Goal: Information Seeking & Learning: Learn about a topic

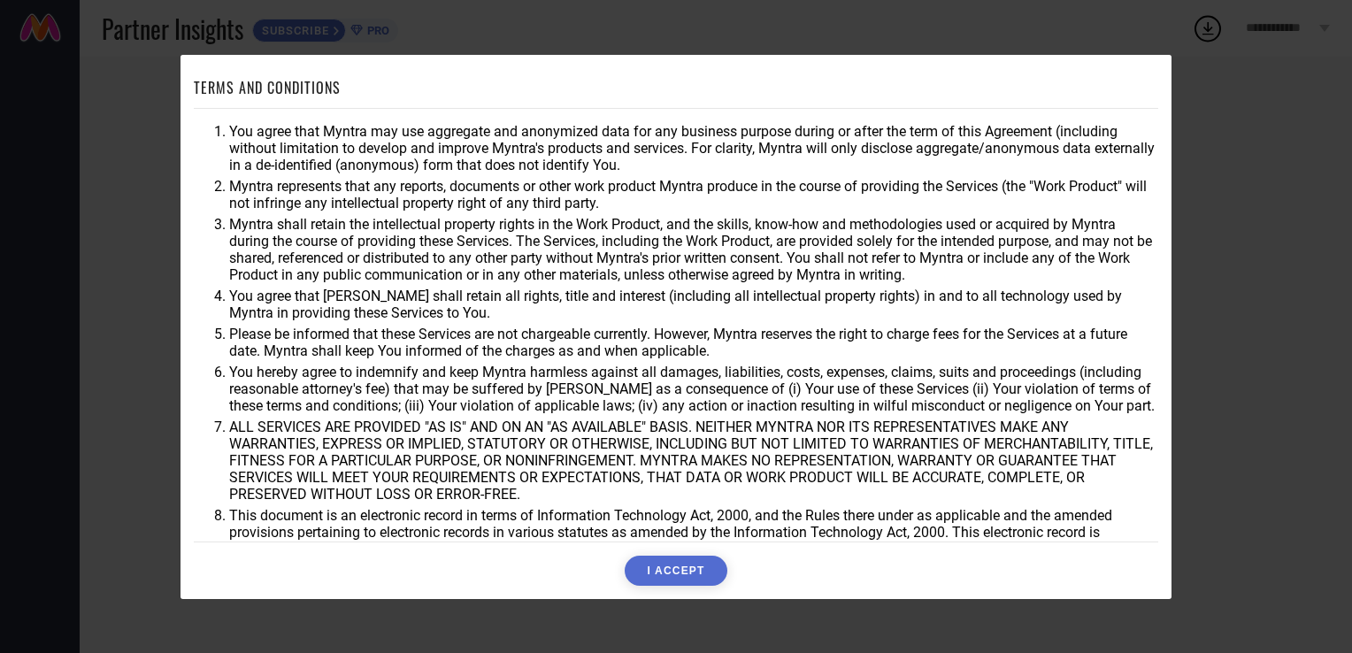
drag, startPoint x: 244, startPoint y: 127, endPoint x: 1010, endPoint y: 144, distance: 766.2
click at [976, 140] on li "You agree that Myntra may use aggregate and anonymized data for any business pu…" at bounding box center [693, 148] width 929 height 50
drag, startPoint x: 548, startPoint y: 129, endPoint x: 1081, endPoint y: 133, distance: 533.4
click at [1081, 133] on li "You agree that Myntra may use aggregate and anonymized data for any business pu…" at bounding box center [693, 148] width 929 height 50
drag, startPoint x: 227, startPoint y: 188, endPoint x: 765, endPoint y: 208, distance: 538.2
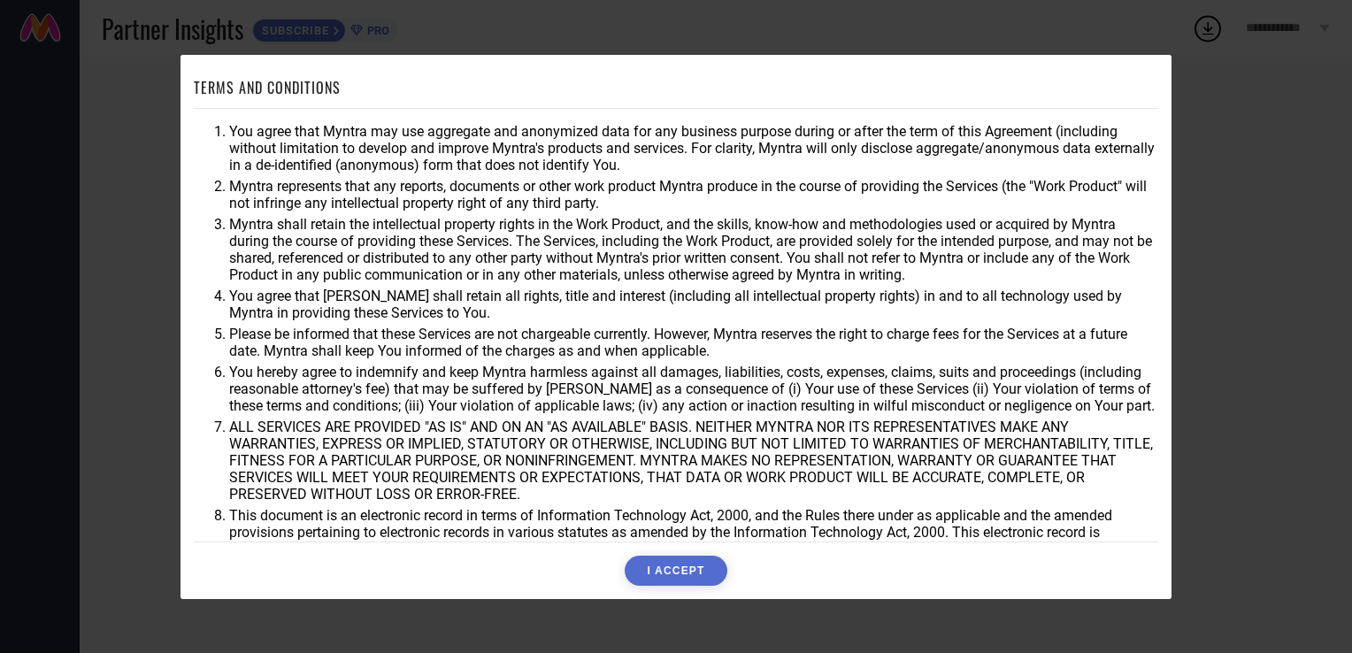
click at [747, 208] on li "Myntra represents that any reports, documents or other work product Myntra prod…" at bounding box center [693, 195] width 929 height 34
drag, startPoint x: 272, startPoint y: 203, endPoint x: 693, endPoint y: 195, distance: 421.1
click at [693, 195] on li "Myntra represents that any reports, documents or other work product Myntra prod…" at bounding box center [693, 195] width 929 height 34
drag, startPoint x: 350, startPoint y: 292, endPoint x: 502, endPoint y: 292, distance: 152.1
click at [502, 292] on li "You agree that [PERSON_NAME] shall retain all rights, title and interest (inclu…" at bounding box center [693, 304] width 929 height 34
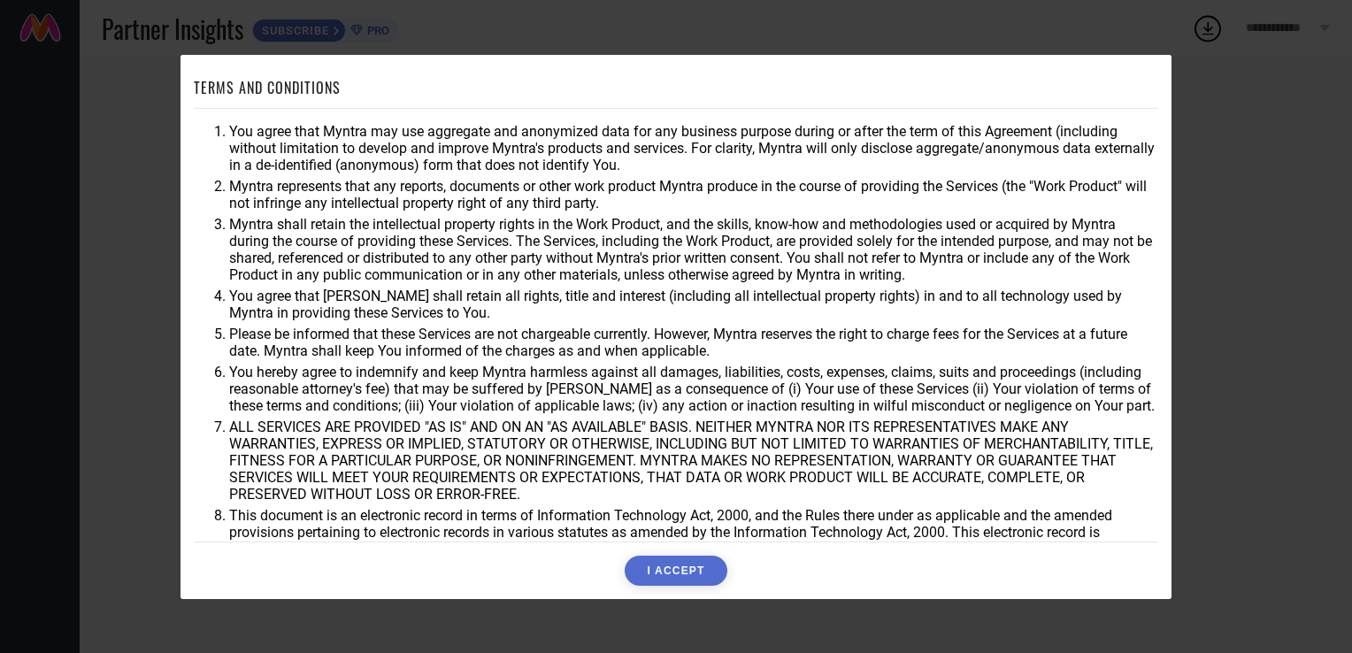
drag, startPoint x: 229, startPoint y: 373, endPoint x: 495, endPoint y: 405, distance: 268.1
click at [598, 405] on li "You hereby agree to indemnify and keep Myntra harmless against all damages, lia…" at bounding box center [693, 389] width 929 height 50
drag, startPoint x: 442, startPoint y: 411, endPoint x: 723, endPoint y: 404, distance: 280.5
click at [723, 404] on li "You hereby agree to indemnify and keep Myntra harmless against all damages, lia…" at bounding box center [693, 389] width 929 height 50
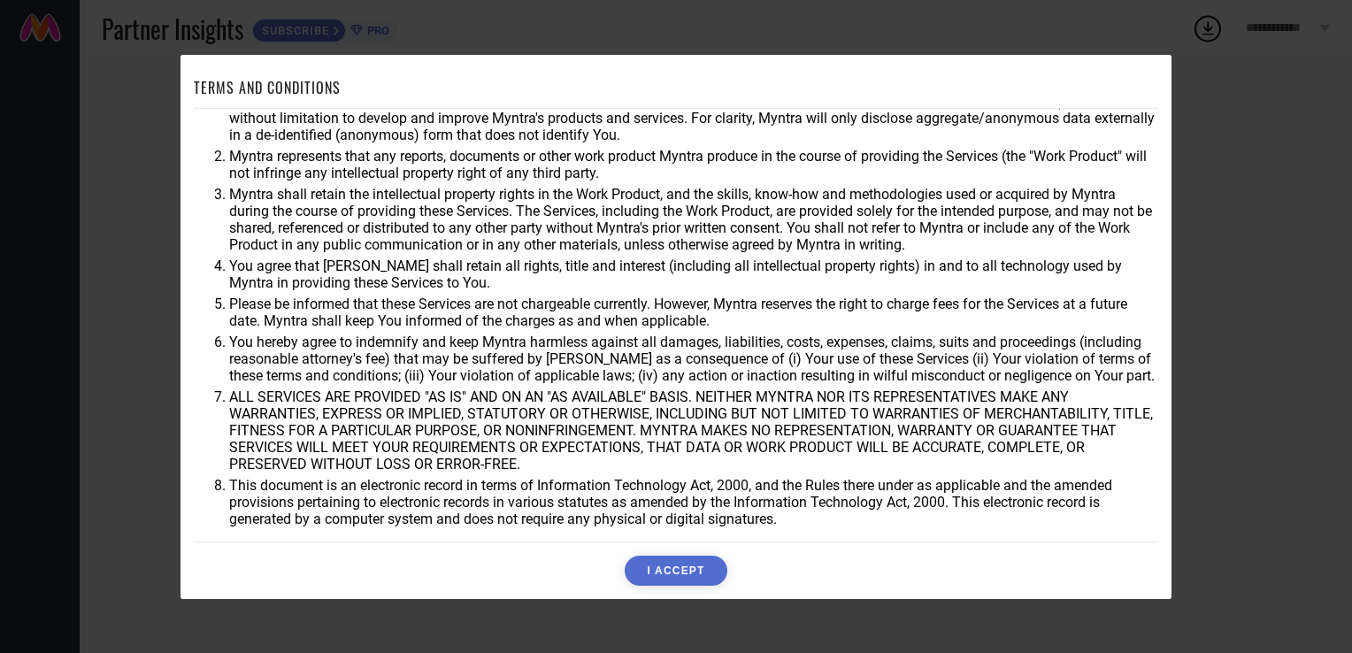
scroll to position [51, 0]
click at [676, 564] on button "I ACCEPT" at bounding box center [675, 570] width 102 height 30
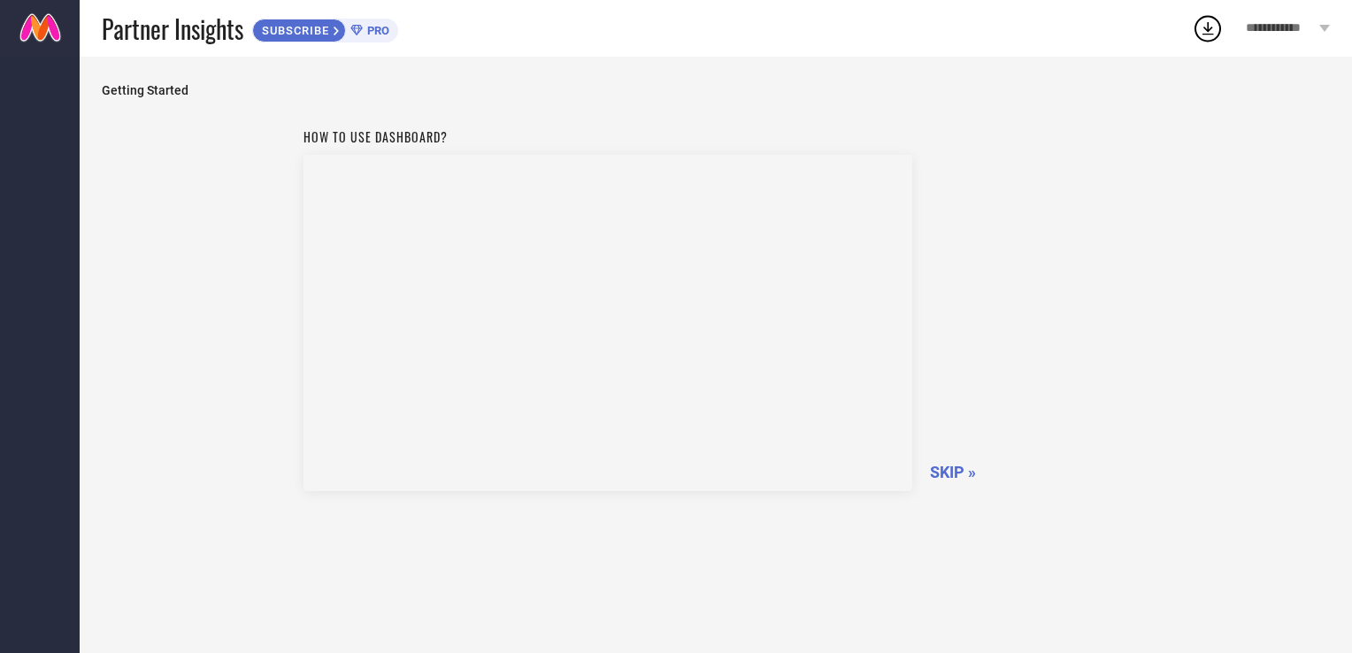
click at [324, 25] on span "SUBSCRIBE" at bounding box center [293, 30] width 80 height 13
click at [968, 468] on span "SKIP »" at bounding box center [953, 472] width 46 height 19
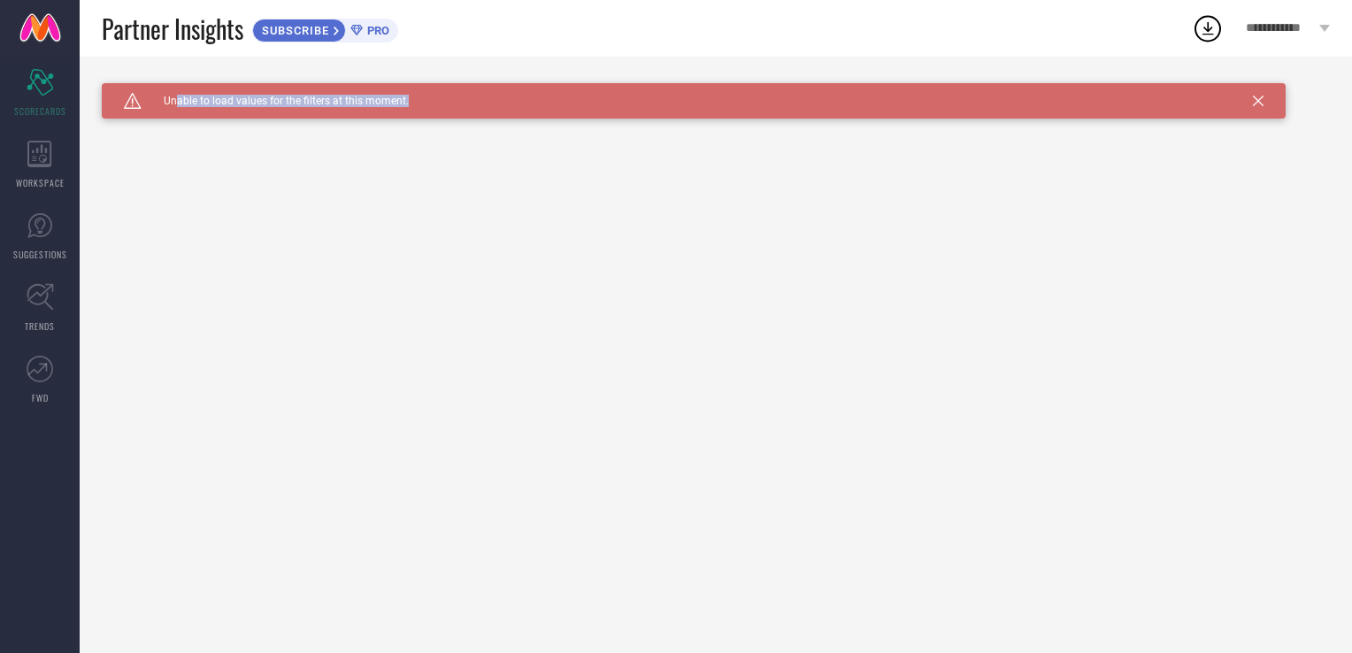
drag, startPoint x: 175, startPoint y: 101, endPoint x: 421, endPoint y: 97, distance: 245.9
click at [421, 97] on div "Caution Created with Sketch. Unable to load values for the filters at this mome…" at bounding box center [693, 100] width 1183 height 35
drag, startPoint x: 421, startPoint y: 97, endPoint x: 497, endPoint y: 221, distance: 145.3
click at [497, 221] on div "Caution Created with Sketch. Unable to load values for the filters at this mome…" at bounding box center [716, 355] width 1272 height 596
click at [1250, 101] on div "Caution Created with Sketch. Unable to load values for the filters at this mome…" at bounding box center [693, 100] width 1183 height 35
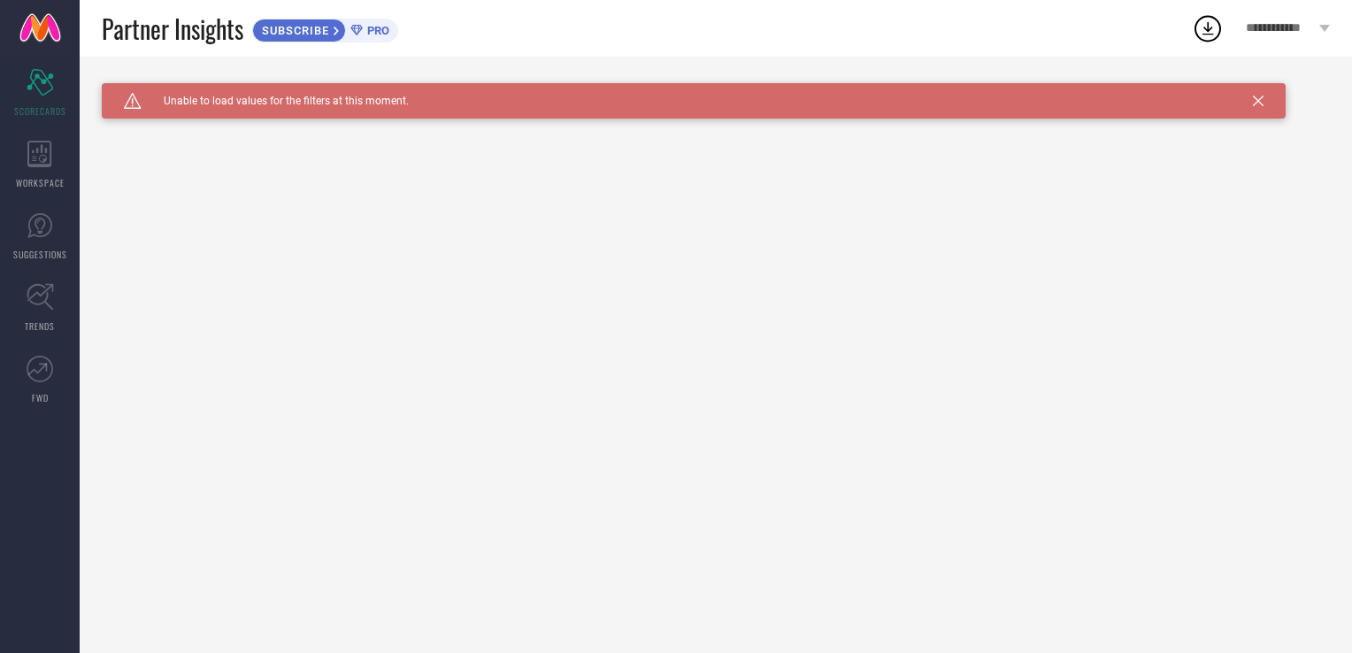
click at [1263, 94] on div "Caution Created with Sketch. Unable to load values for the filters at this mome…" at bounding box center [693, 100] width 1183 height 35
click at [1260, 100] on icon at bounding box center [1257, 101] width 11 height 11
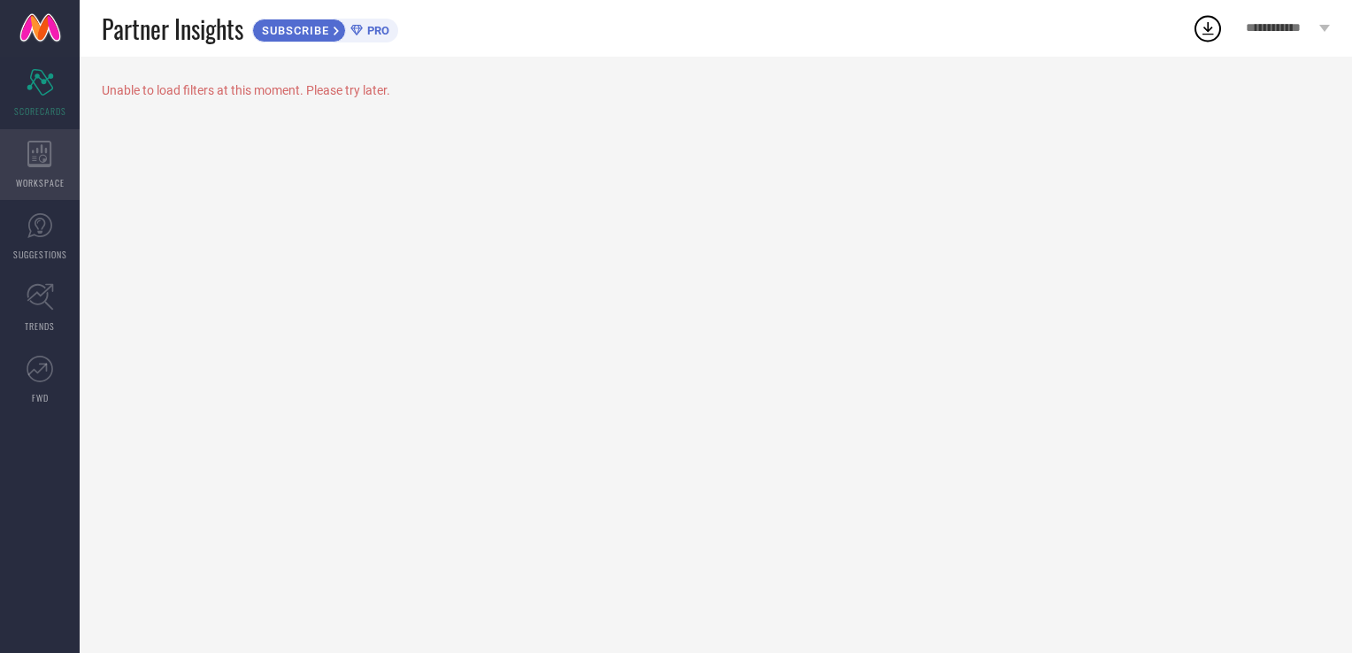
click at [53, 165] on div "WORKSPACE" at bounding box center [40, 164] width 80 height 71
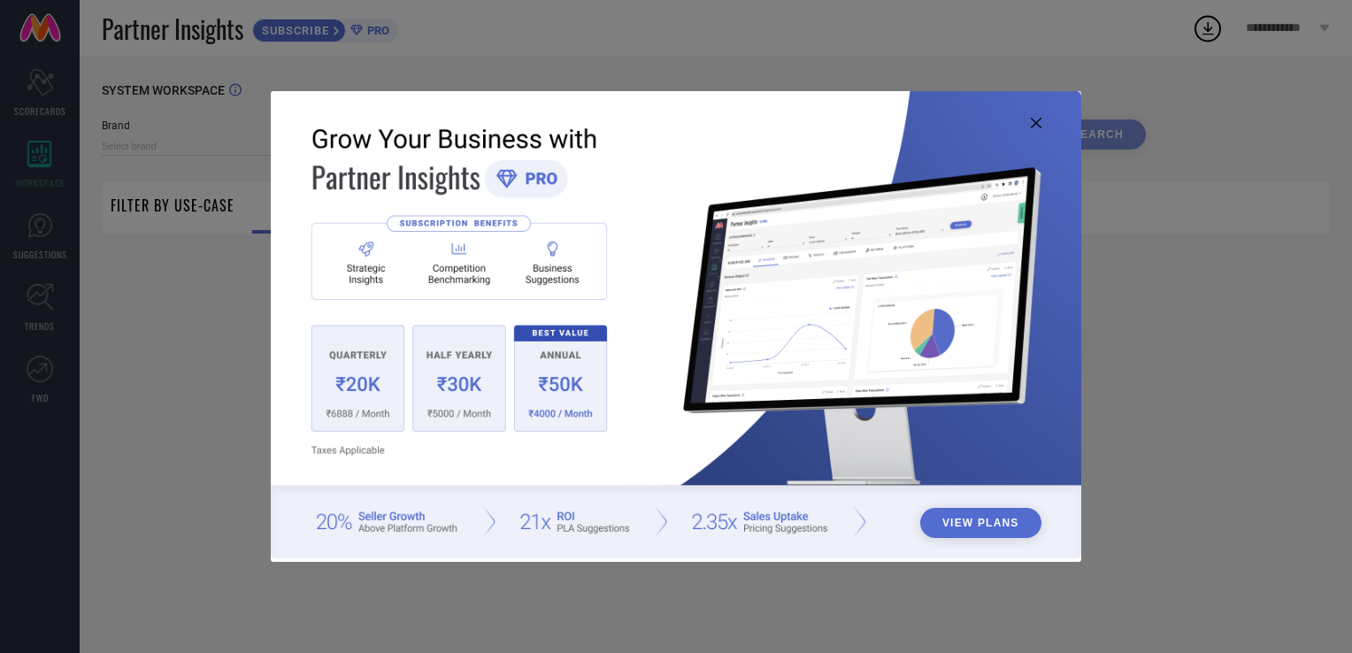
type input "1 STOP FASHION"
type input "All"
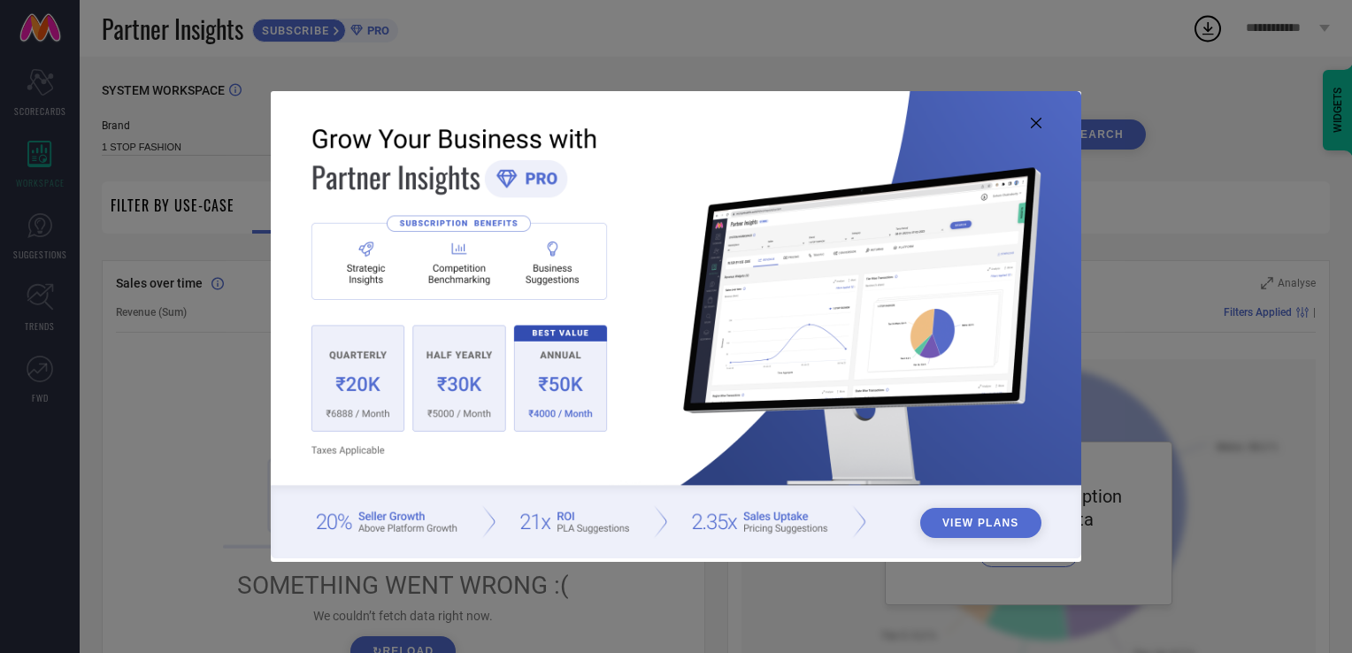
click at [980, 122] on img at bounding box center [676, 324] width 811 height 466
click at [1033, 122] on icon at bounding box center [1035, 123] width 11 height 11
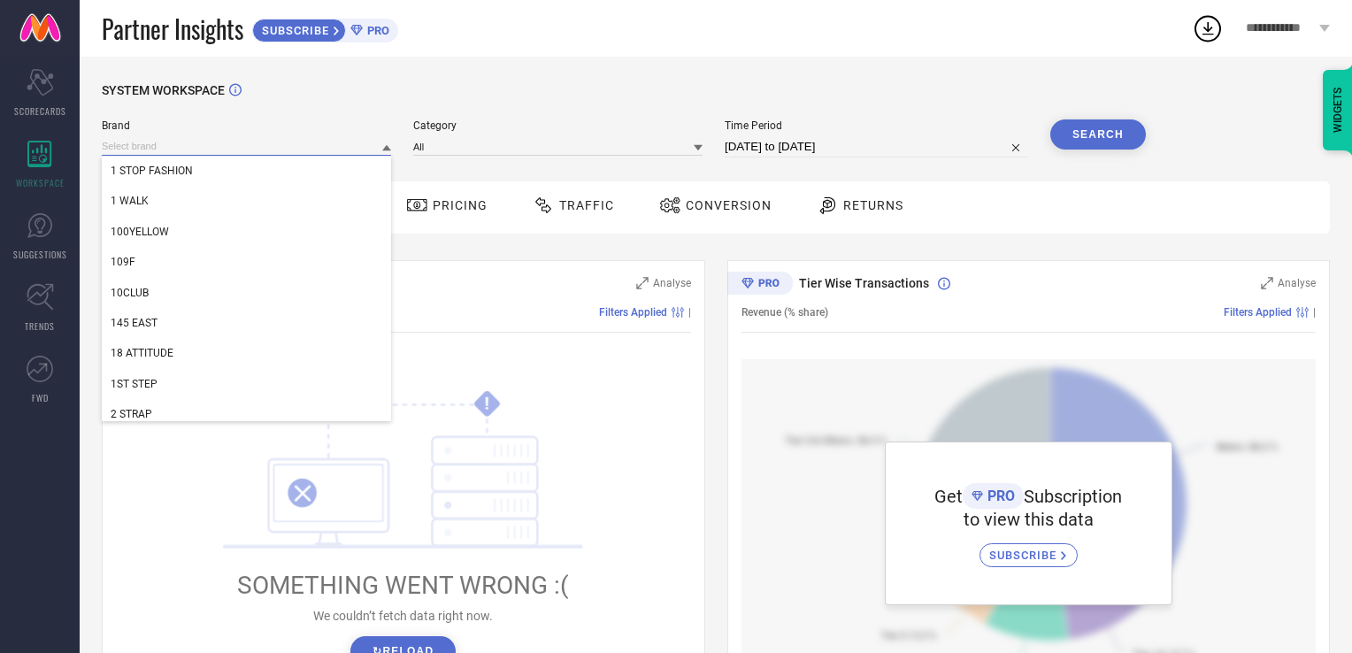
drag, startPoint x: 329, startPoint y: 150, endPoint x: 136, endPoint y: 151, distance: 192.8
click at [136, 151] on input at bounding box center [246, 146] width 289 height 19
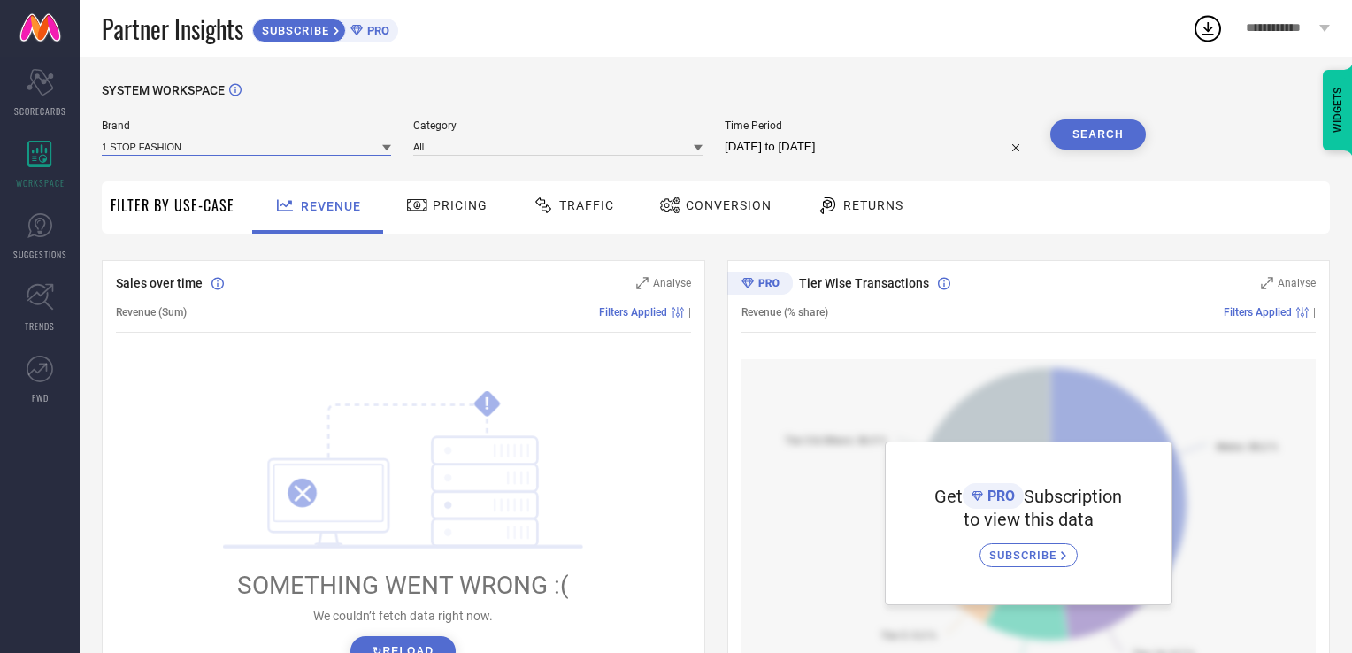
click at [135, 151] on input at bounding box center [246, 146] width 289 height 19
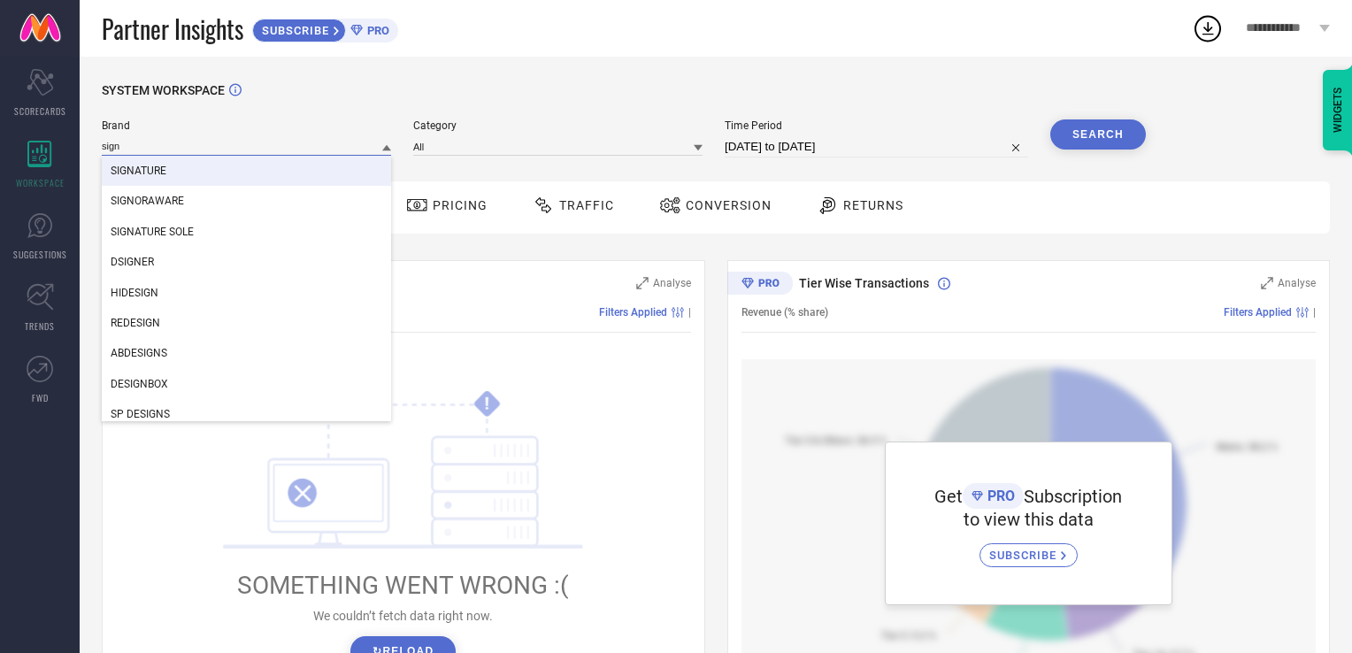
type input "sign"
click at [145, 171] on span "SIGNATURE" at bounding box center [139, 171] width 56 height 12
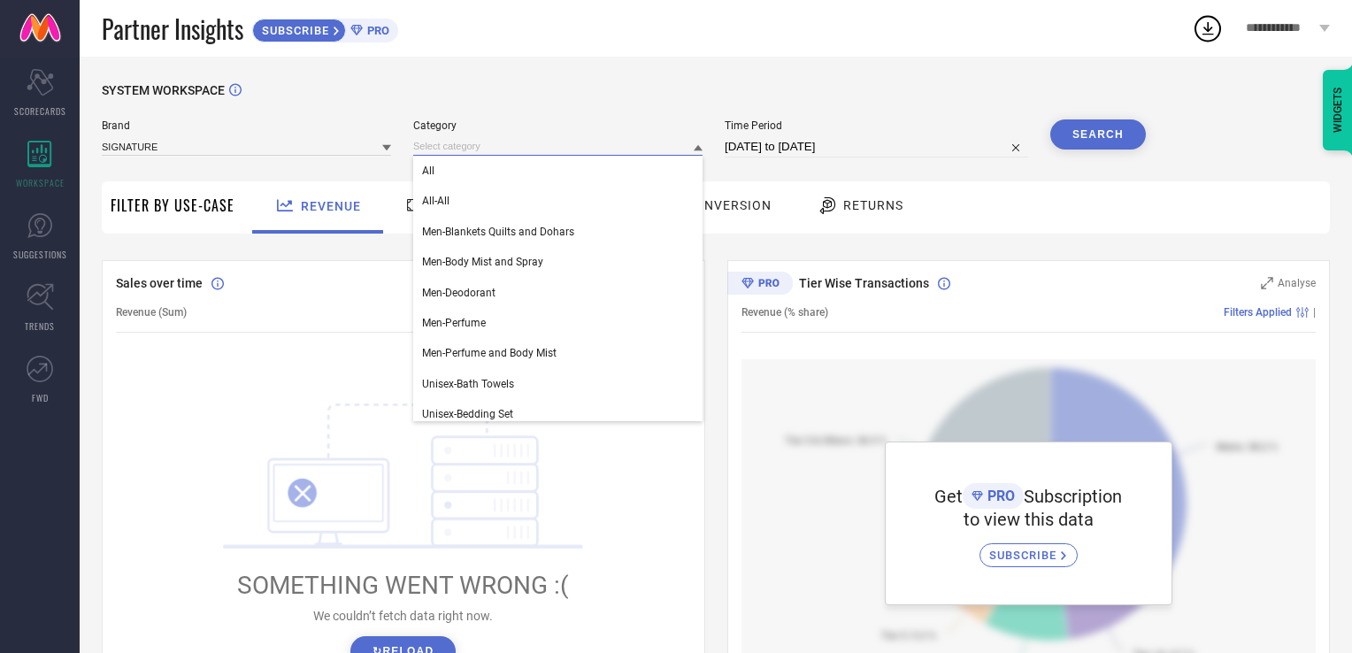
click at [540, 152] on input at bounding box center [557, 146] width 289 height 19
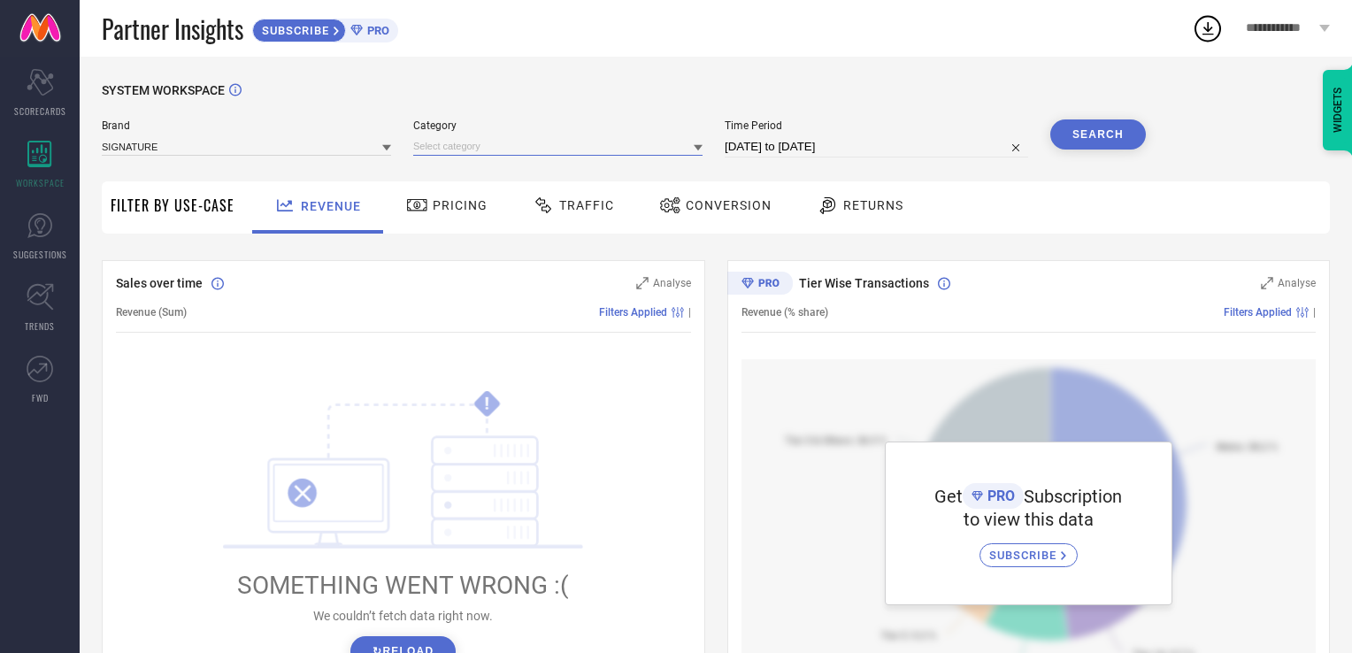
click at [538, 154] on input at bounding box center [557, 146] width 289 height 19
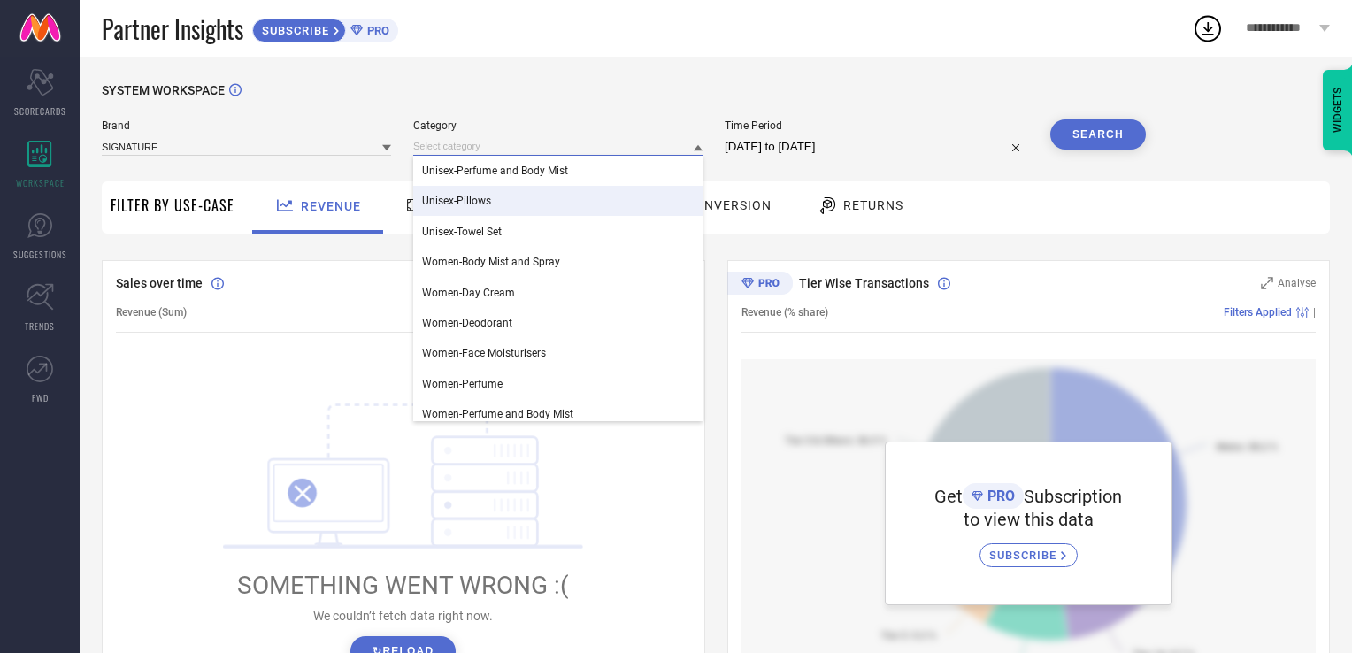
scroll to position [464, 0]
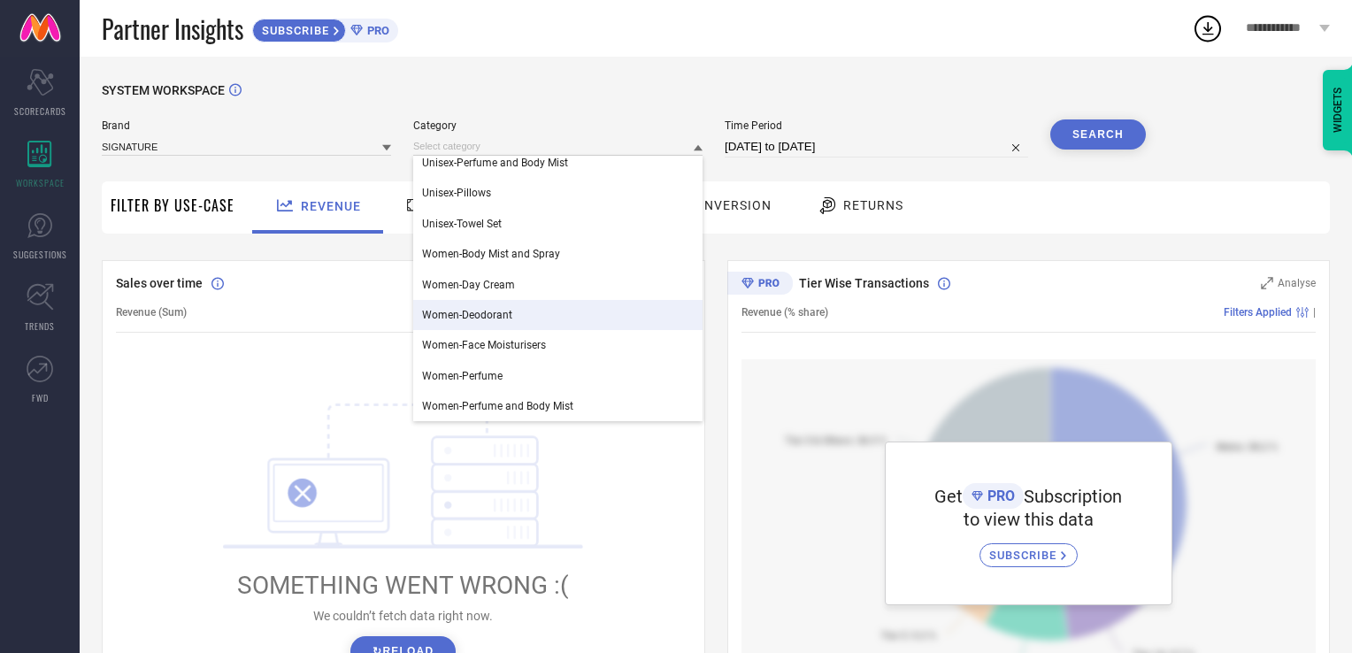
click at [517, 319] on div "Women-Deodorant" at bounding box center [557, 315] width 289 height 30
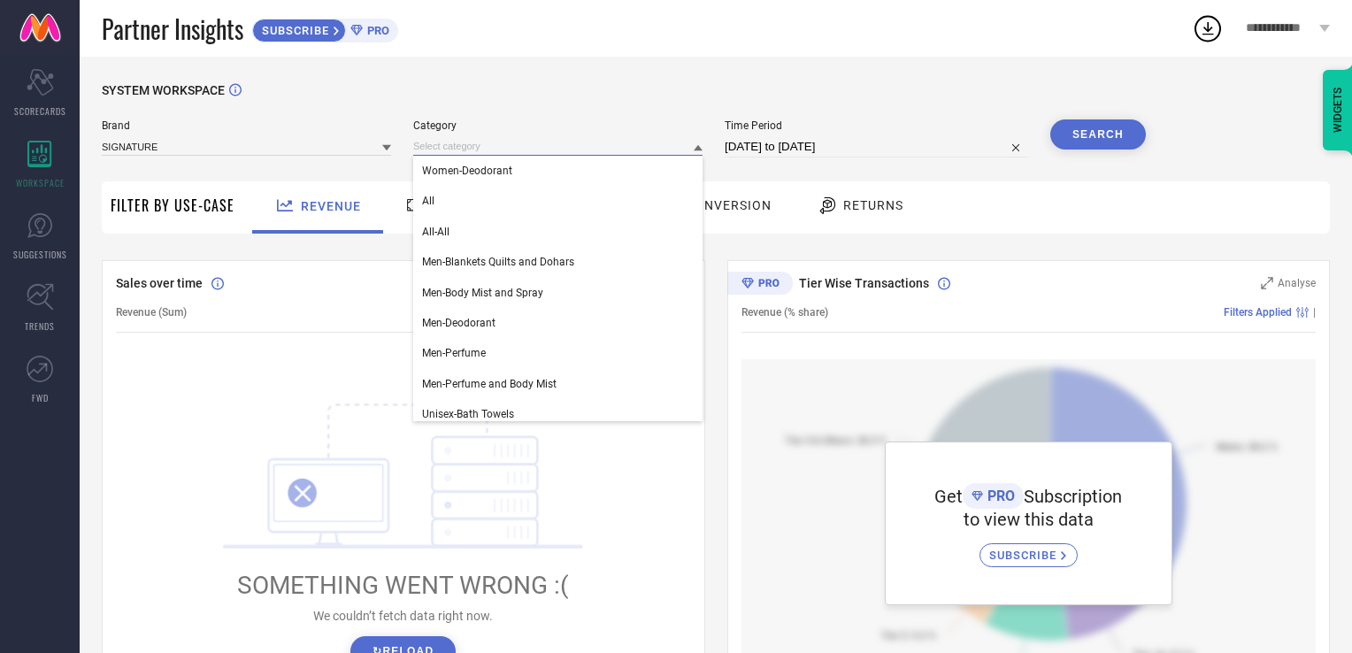
click at [509, 143] on input at bounding box center [557, 146] width 289 height 19
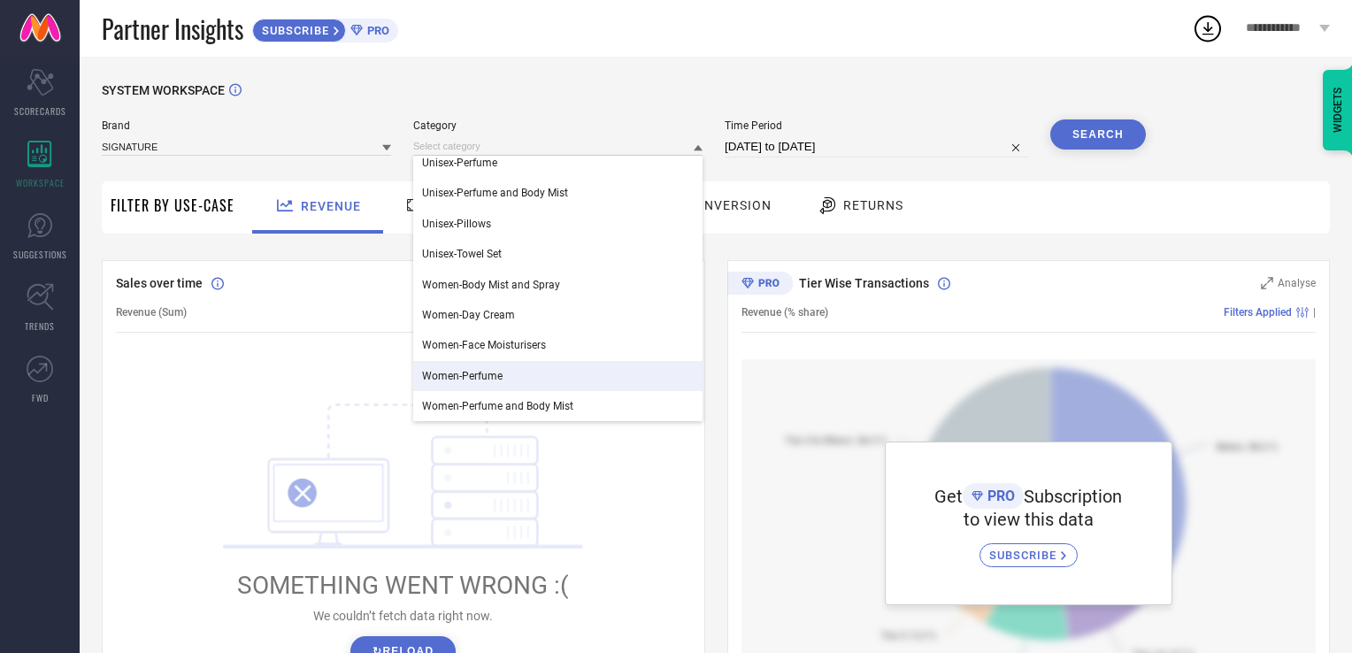
click at [495, 374] on span "Women-Perfume" at bounding box center [462, 376] width 80 height 12
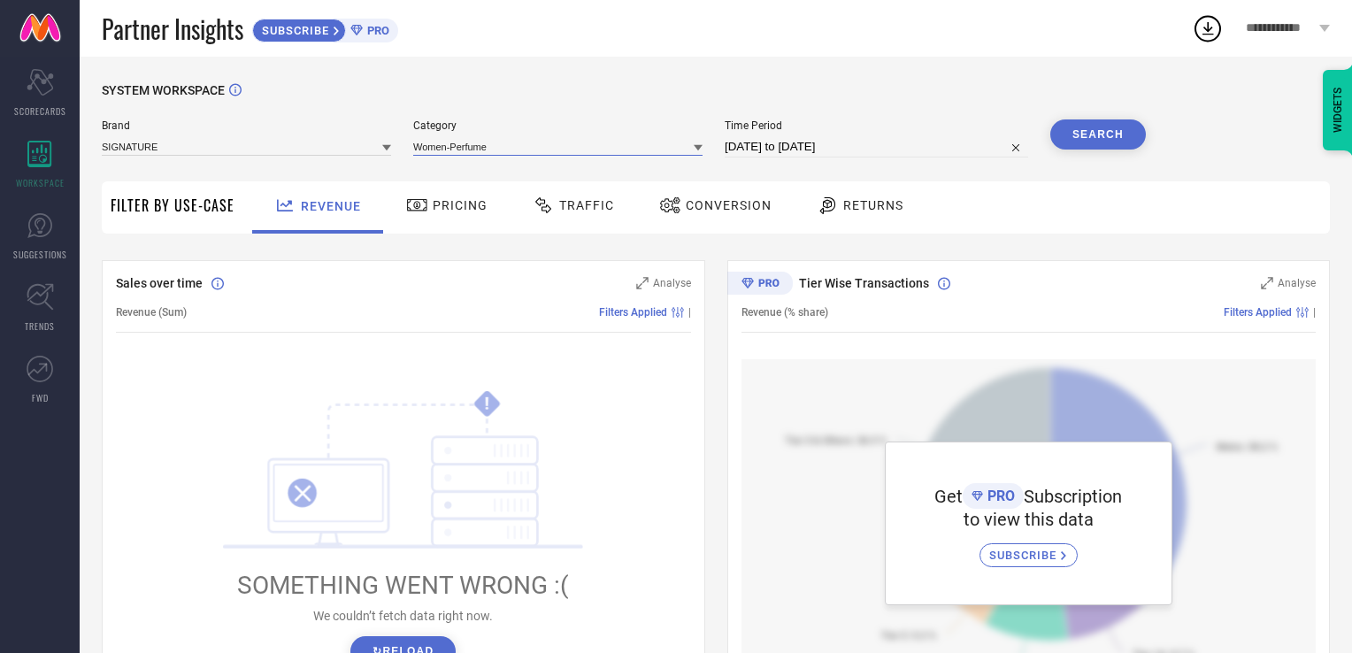
click at [516, 144] on input at bounding box center [557, 146] width 289 height 19
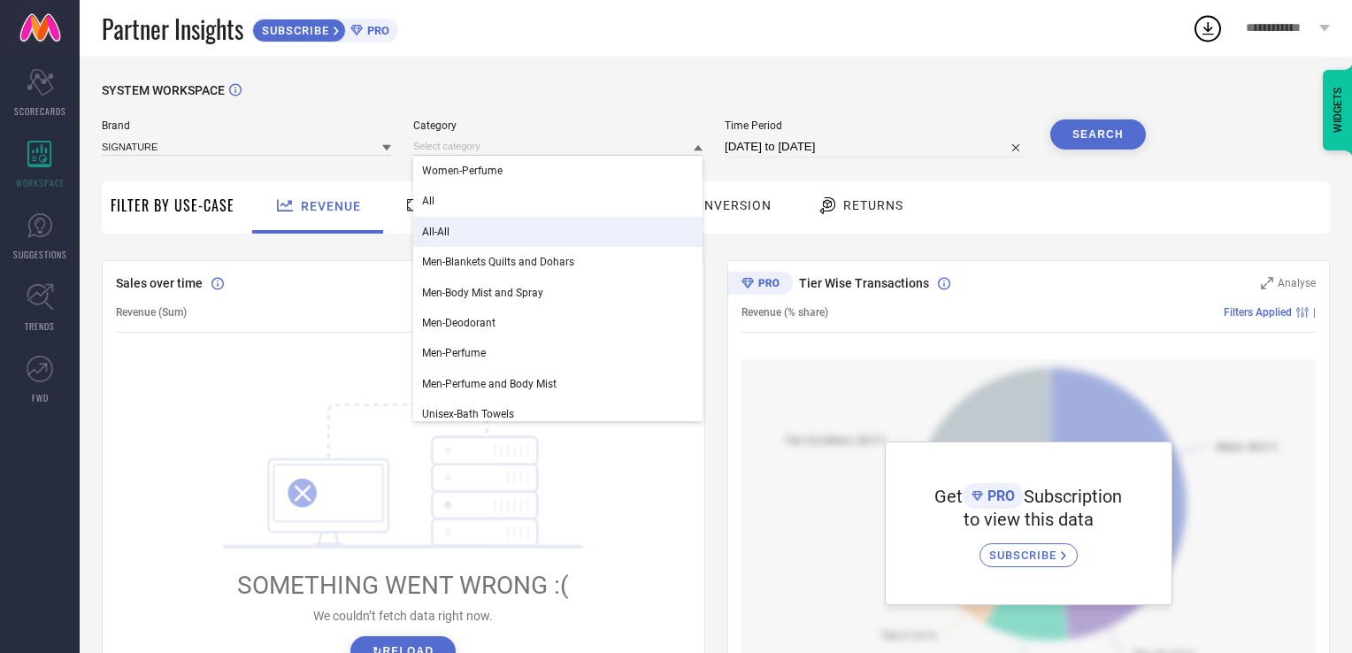
click at [463, 234] on div "All-All" at bounding box center [557, 232] width 289 height 30
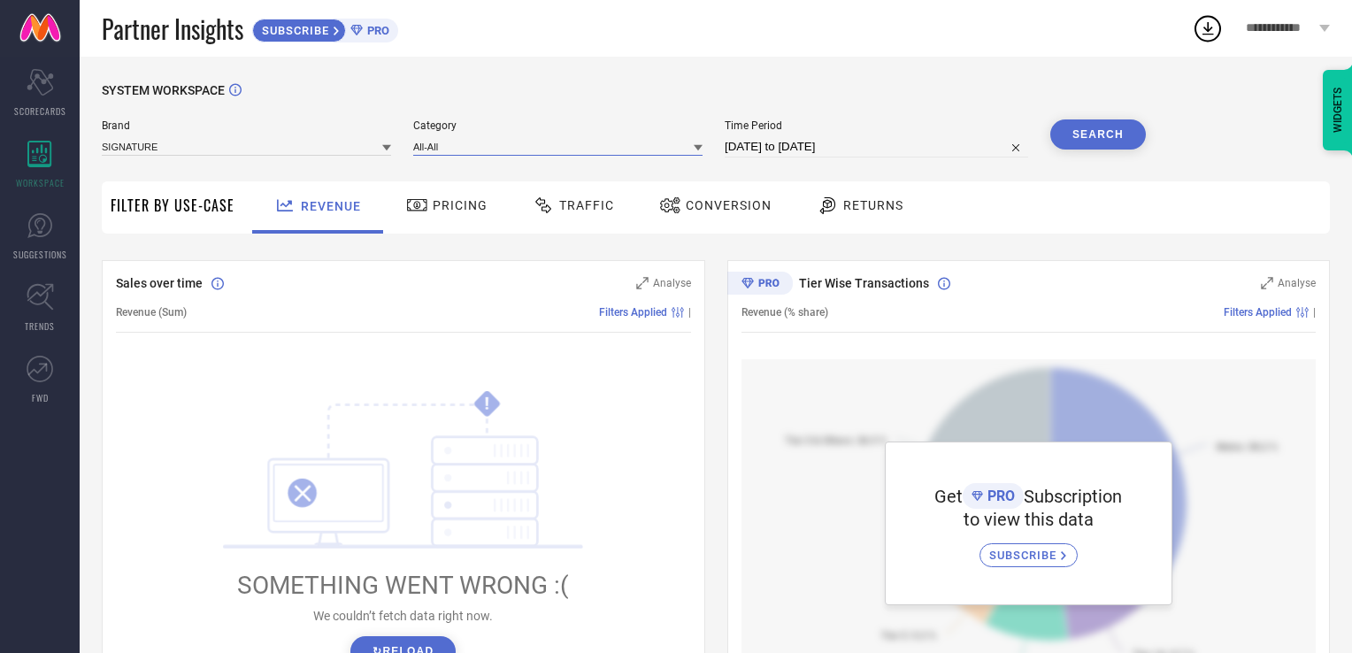
click at [493, 144] on input at bounding box center [557, 146] width 289 height 19
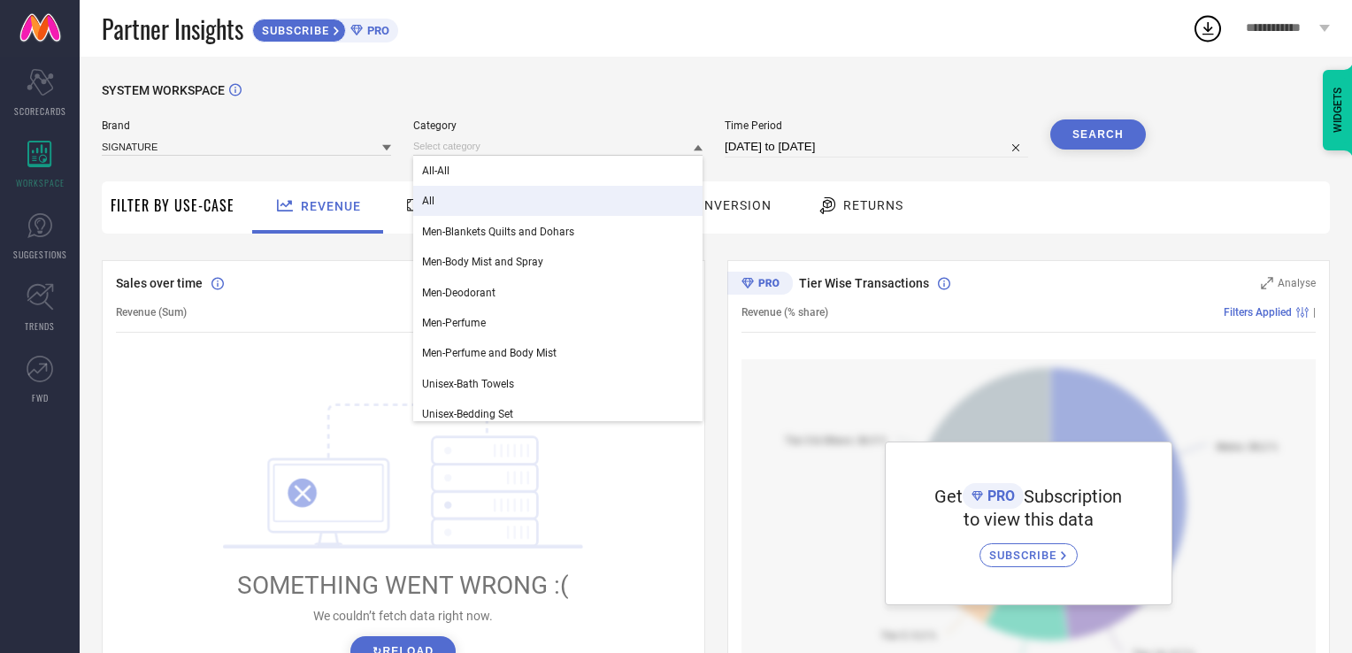
click at [471, 203] on div "All" at bounding box center [557, 201] width 289 height 30
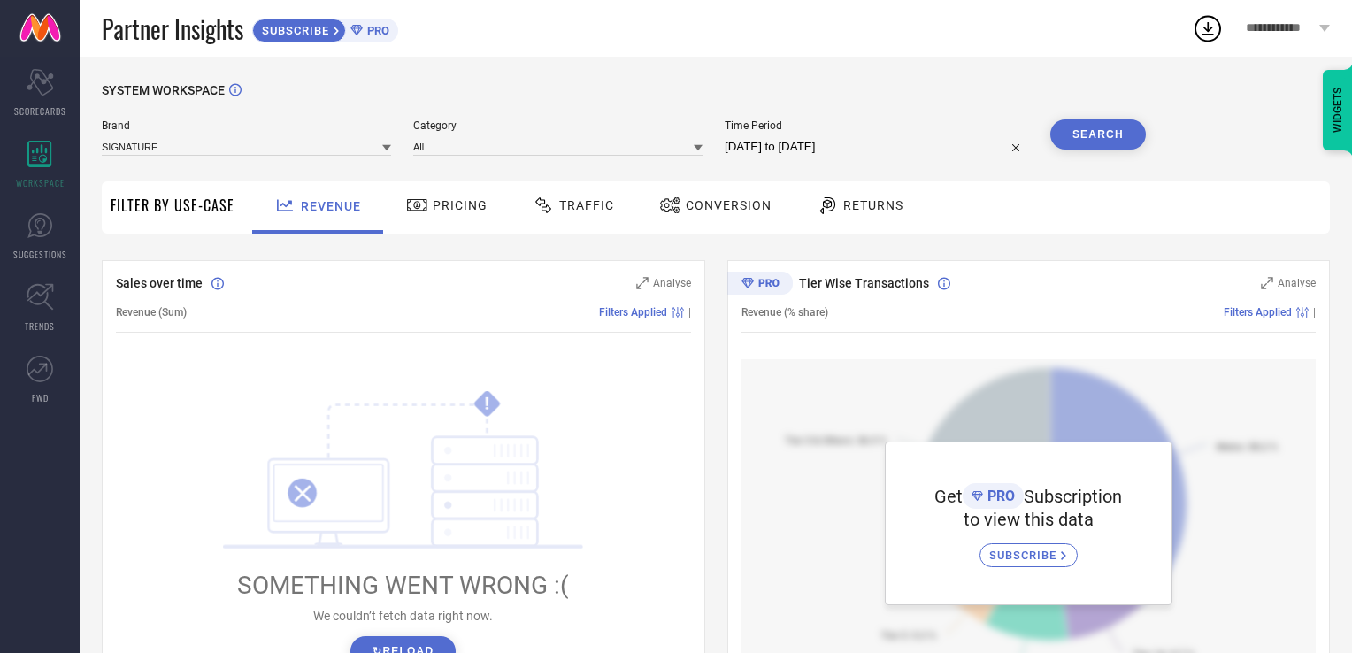
select select "6"
select select "2025"
select select "7"
select select "2025"
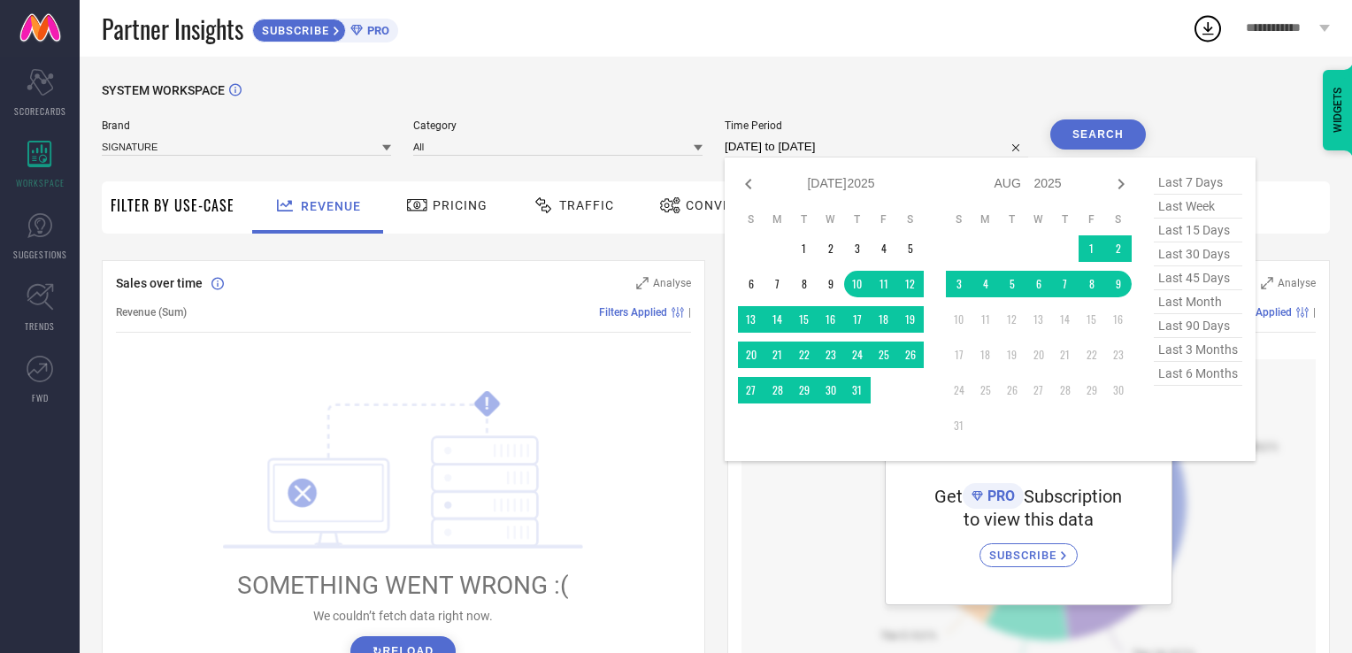
click at [815, 150] on input "[DATE] to [DATE]" at bounding box center [875, 146] width 303 height 21
click at [754, 189] on icon at bounding box center [748, 183] width 21 height 21
select select "5"
select select "2025"
select select "6"
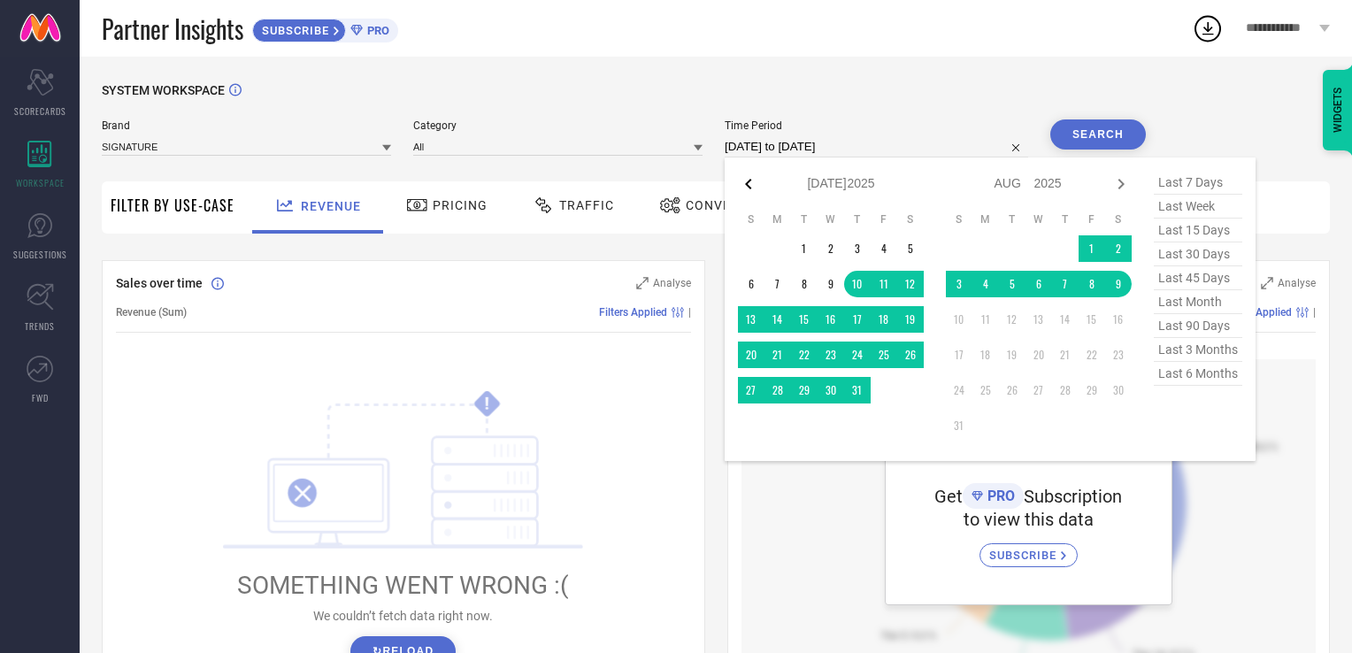
select select "2025"
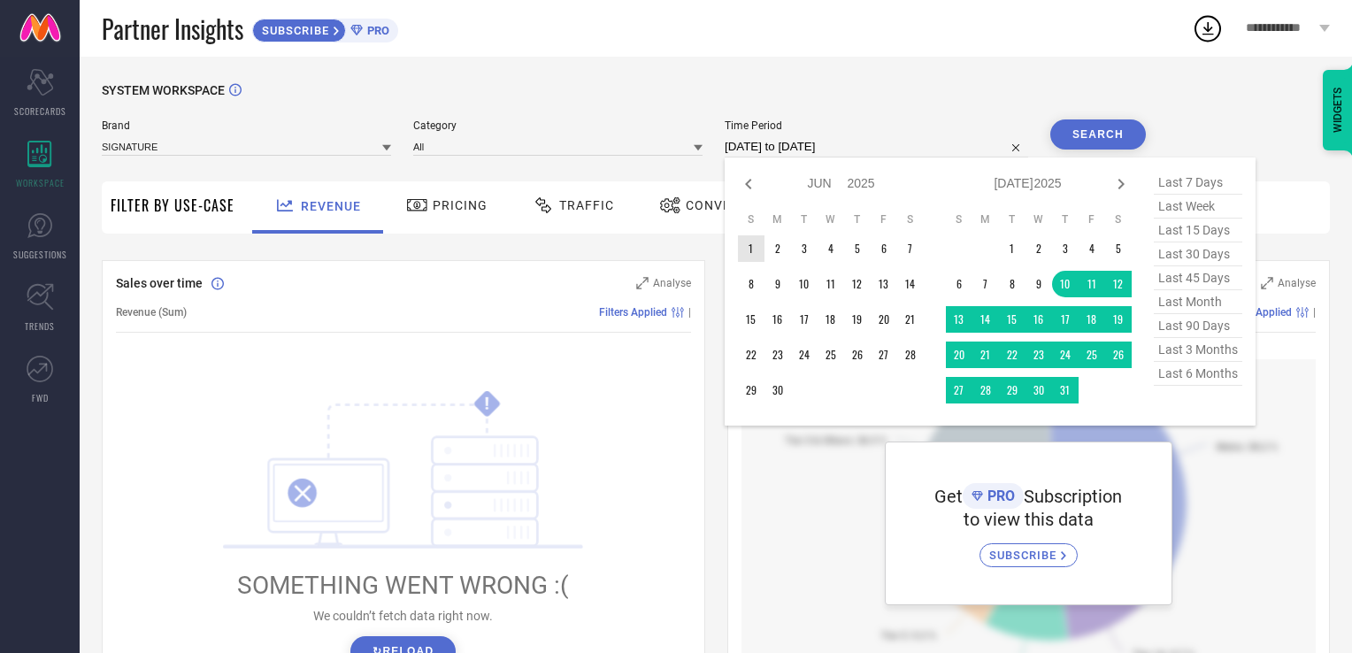
type input "After [DATE]"
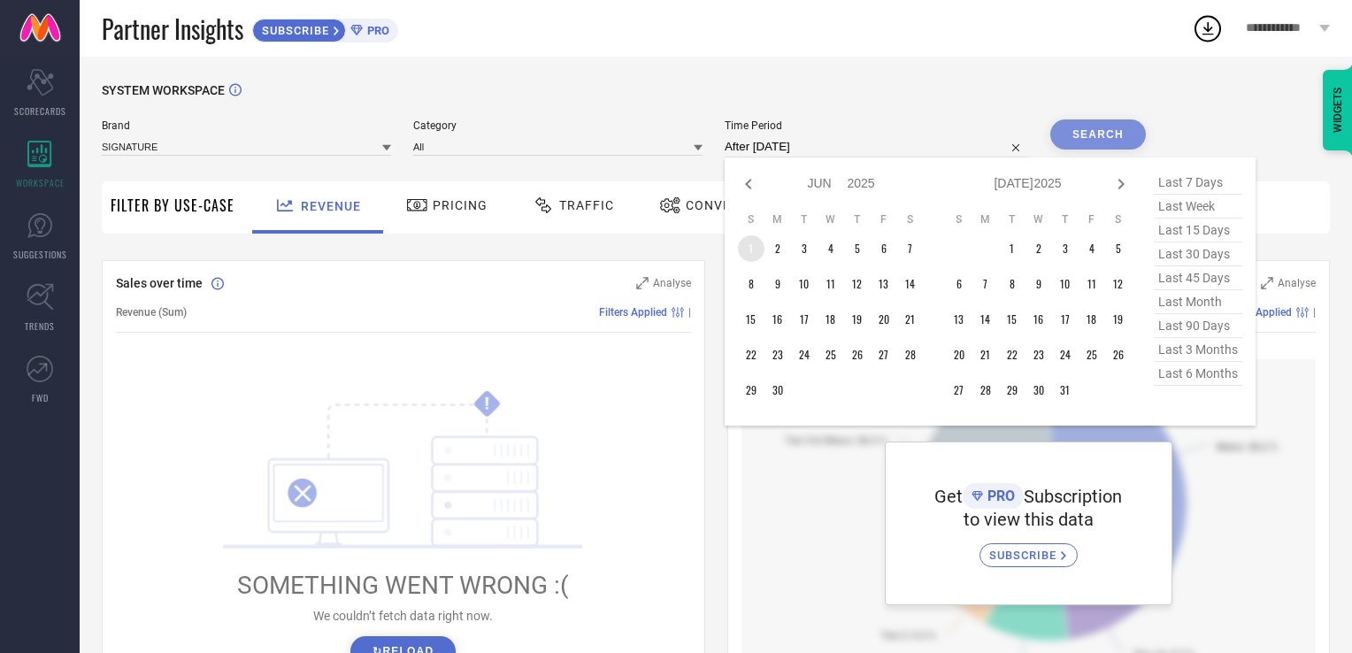
drag, startPoint x: 756, startPoint y: 247, endPoint x: 840, endPoint y: 250, distance: 84.1
click at [761, 246] on td "1" at bounding box center [751, 248] width 27 height 27
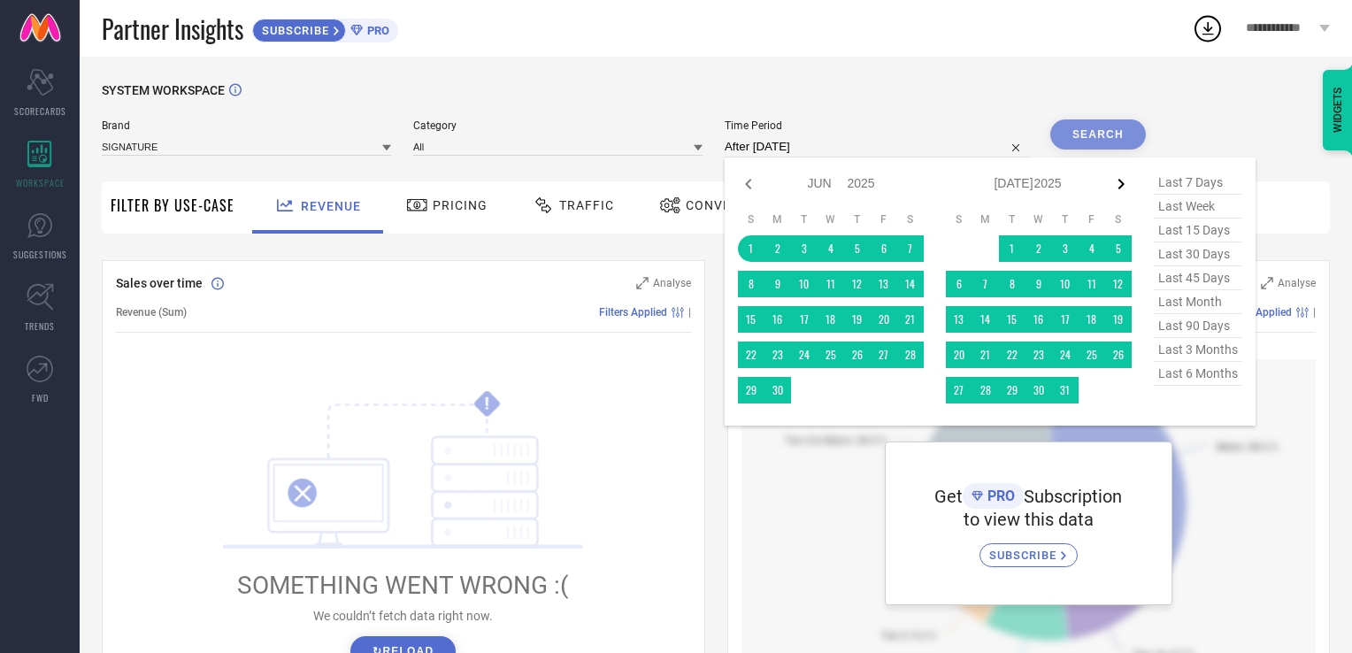
click at [1122, 183] on icon at bounding box center [1120, 183] width 21 height 21
select select "6"
select select "2025"
select select "7"
select select "2025"
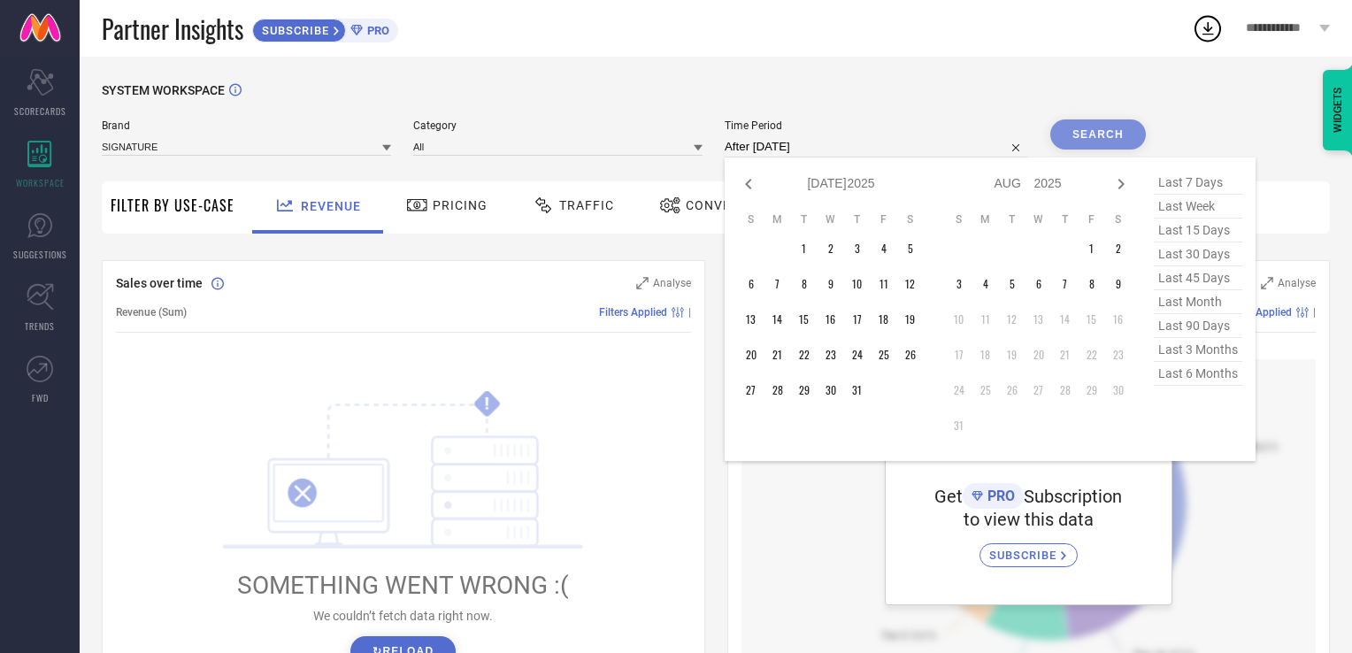
click at [1192, 333] on span "last 90 days" at bounding box center [1197, 326] width 88 height 24
type input "[DATE] to [DATE]"
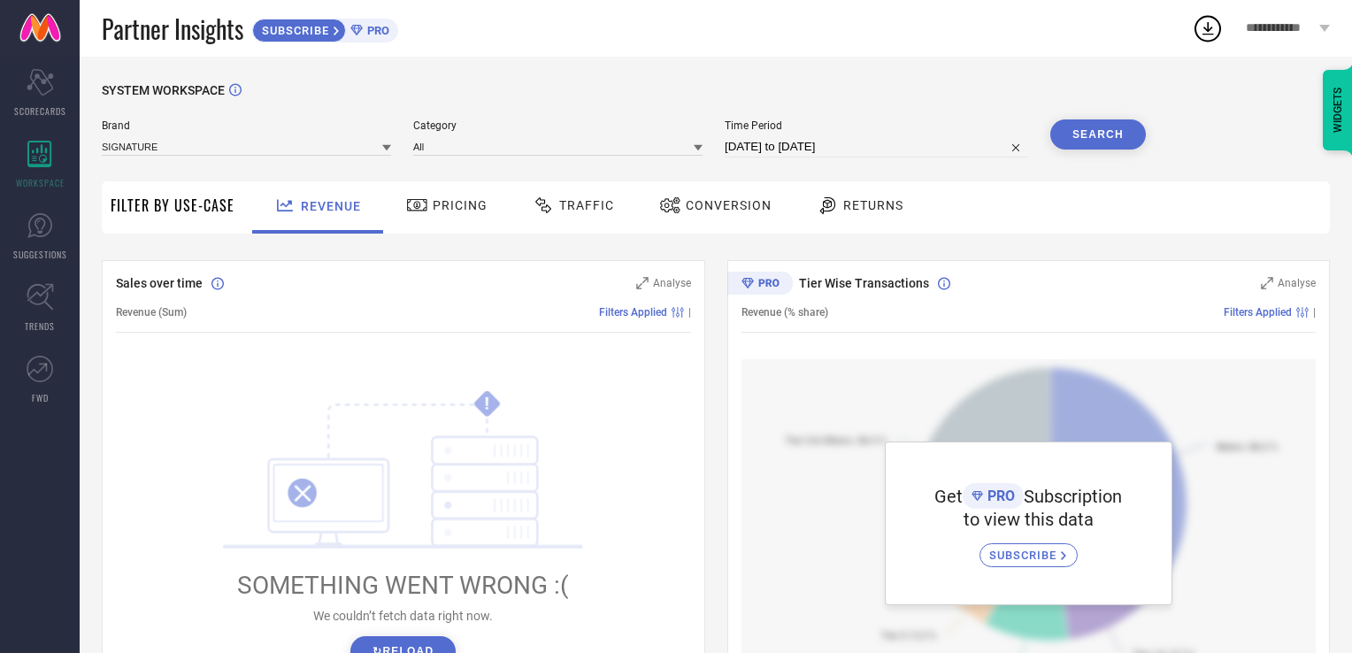
click at [1090, 137] on button "Search" at bounding box center [1098, 134] width 96 height 30
click at [430, 147] on input at bounding box center [557, 146] width 289 height 19
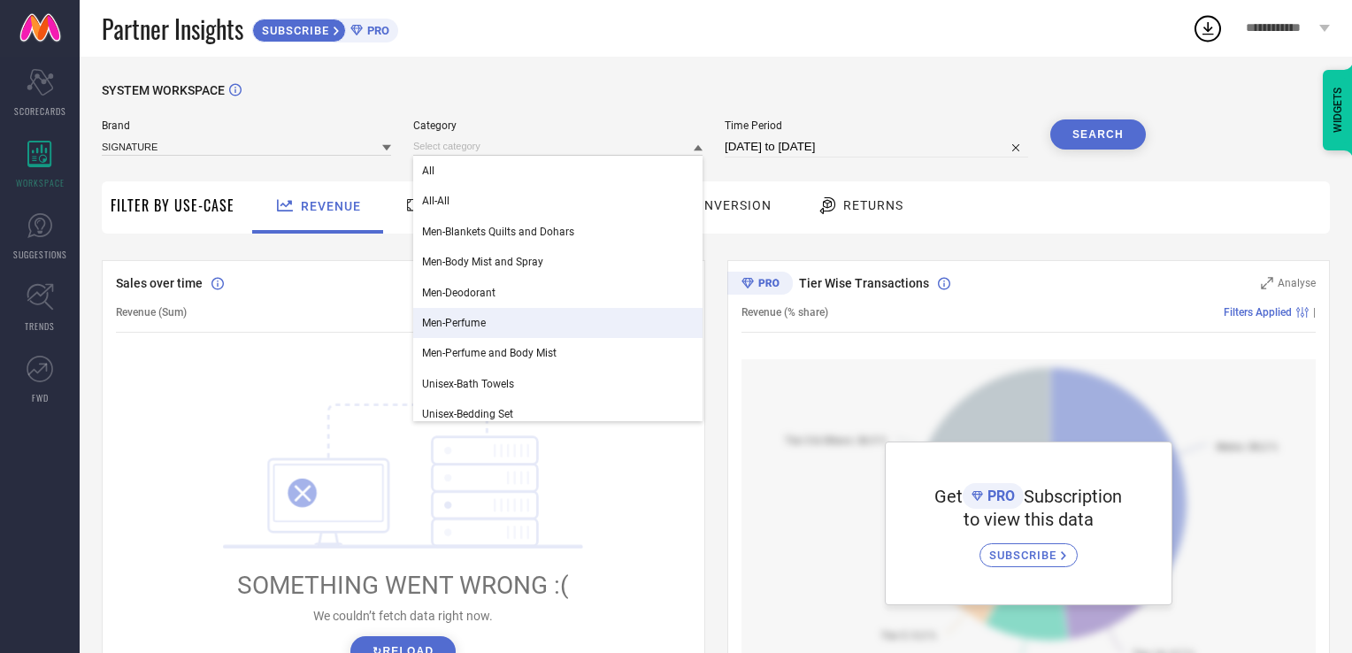
click at [484, 320] on span "Men-Perfume" at bounding box center [454, 323] width 64 height 12
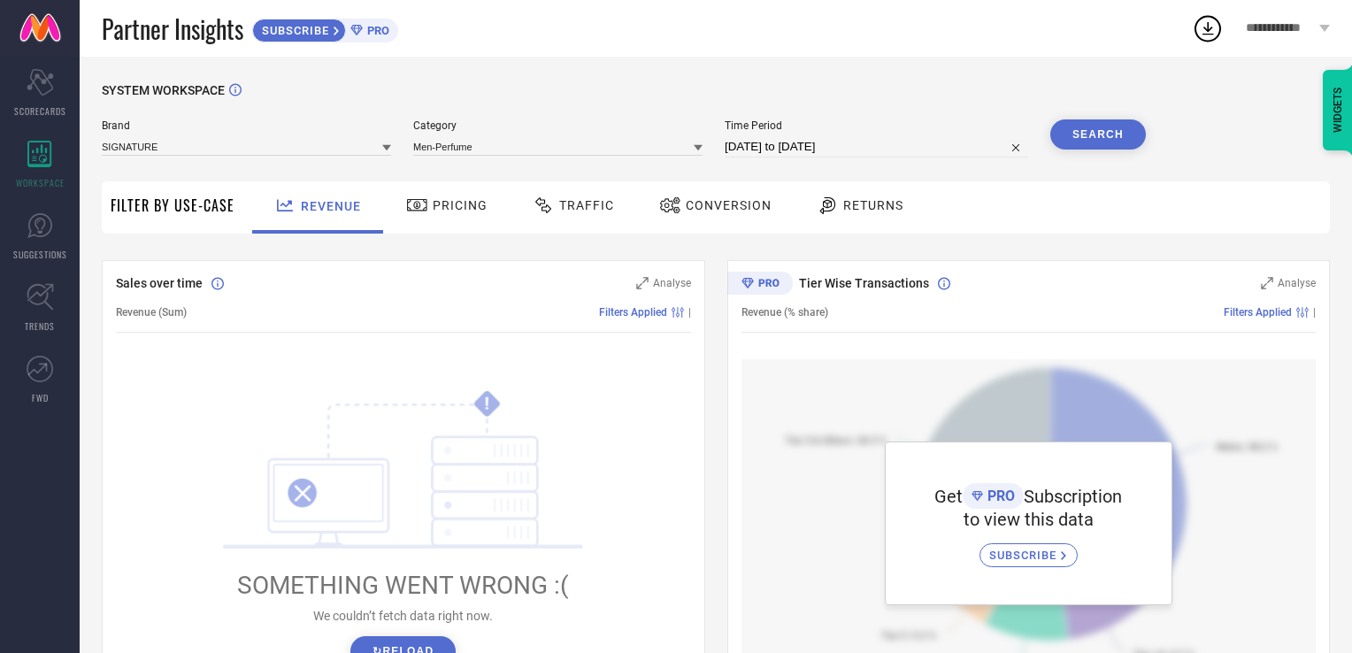
click at [1122, 132] on button "Search" at bounding box center [1098, 134] width 96 height 30
click at [716, 221] on div "Conversion" at bounding box center [715, 207] width 157 height 52
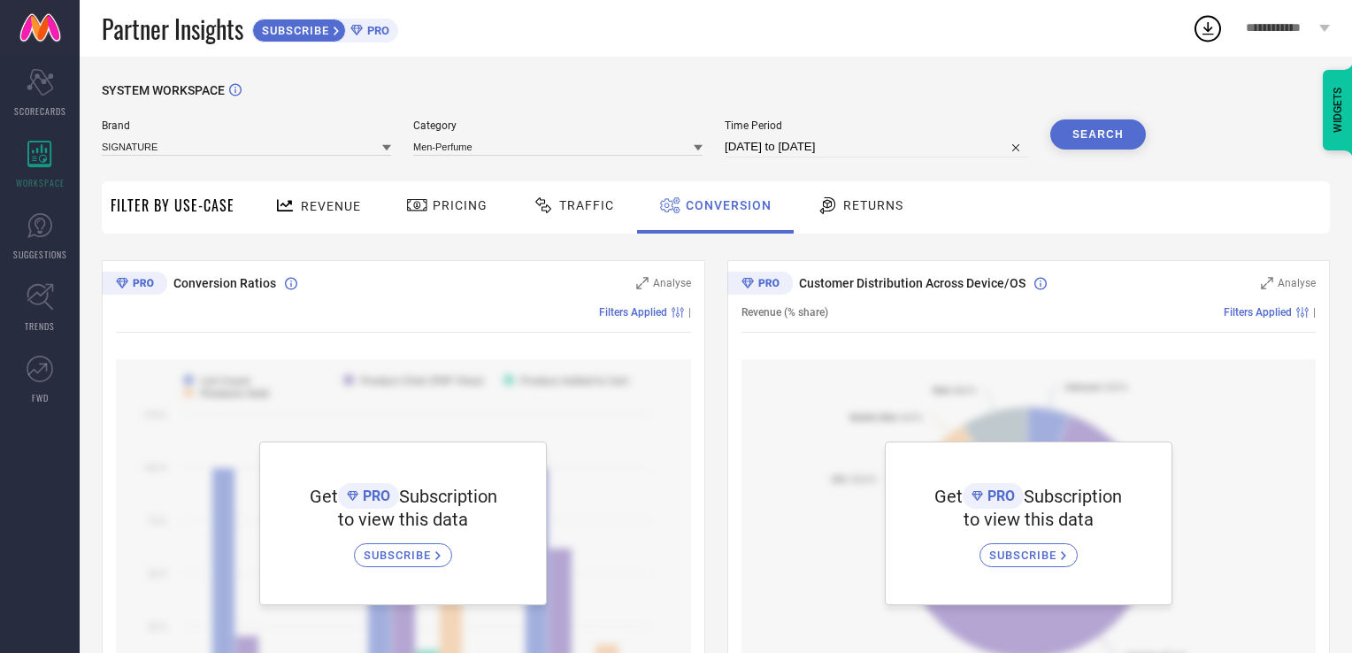
click at [441, 205] on span "Pricing" at bounding box center [460, 205] width 55 height 14
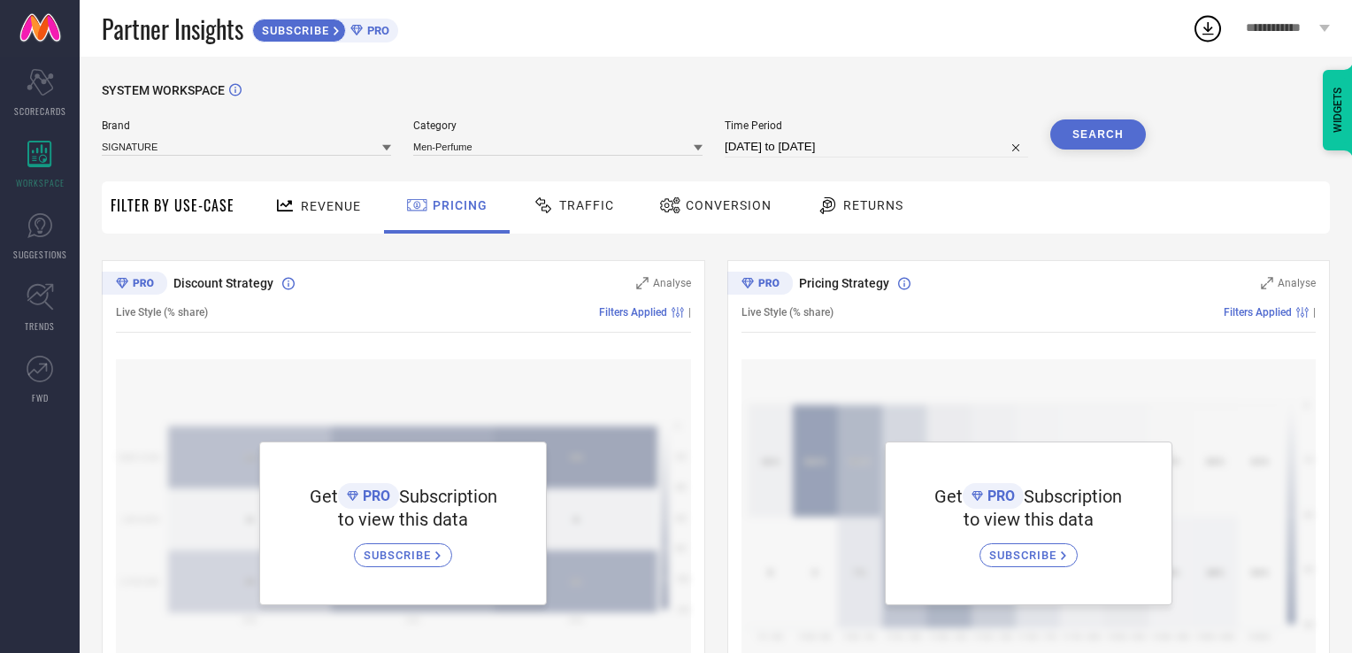
click at [580, 221] on div "Traffic" at bounding box center [573, 207] width 126 height 52
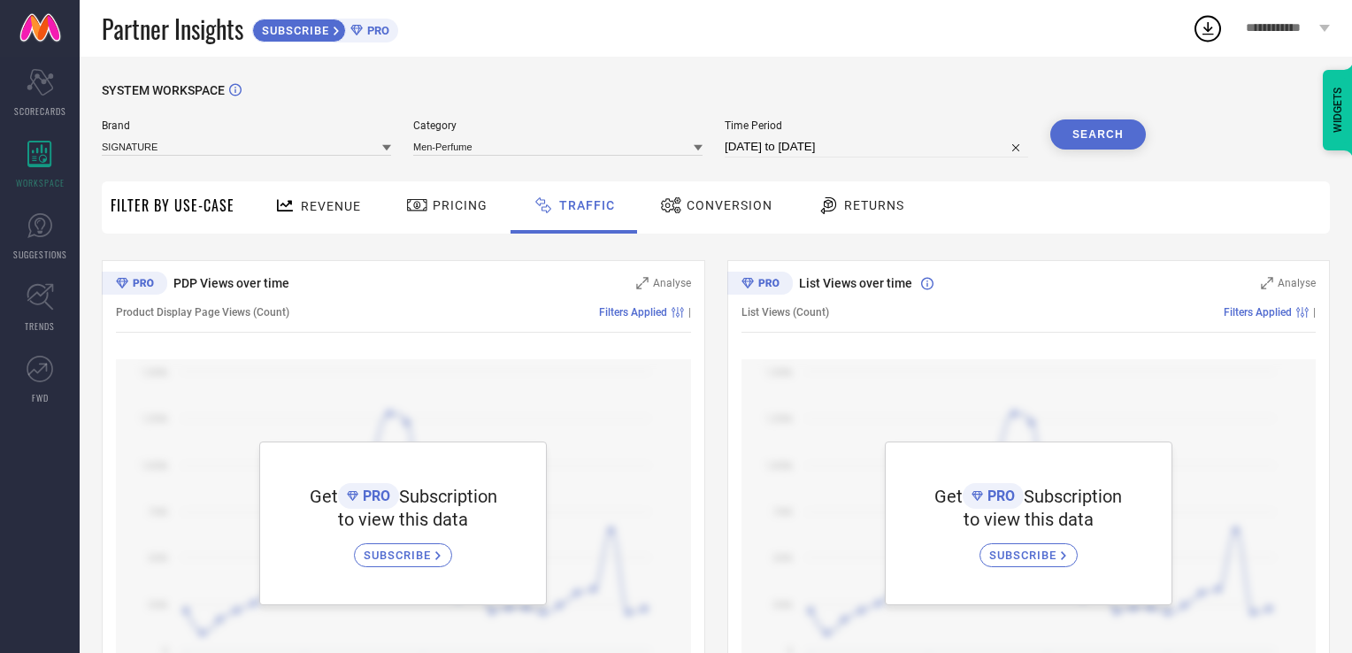
click at [288, 207] on icon at bounding box center [285, 206] width 22 height 22
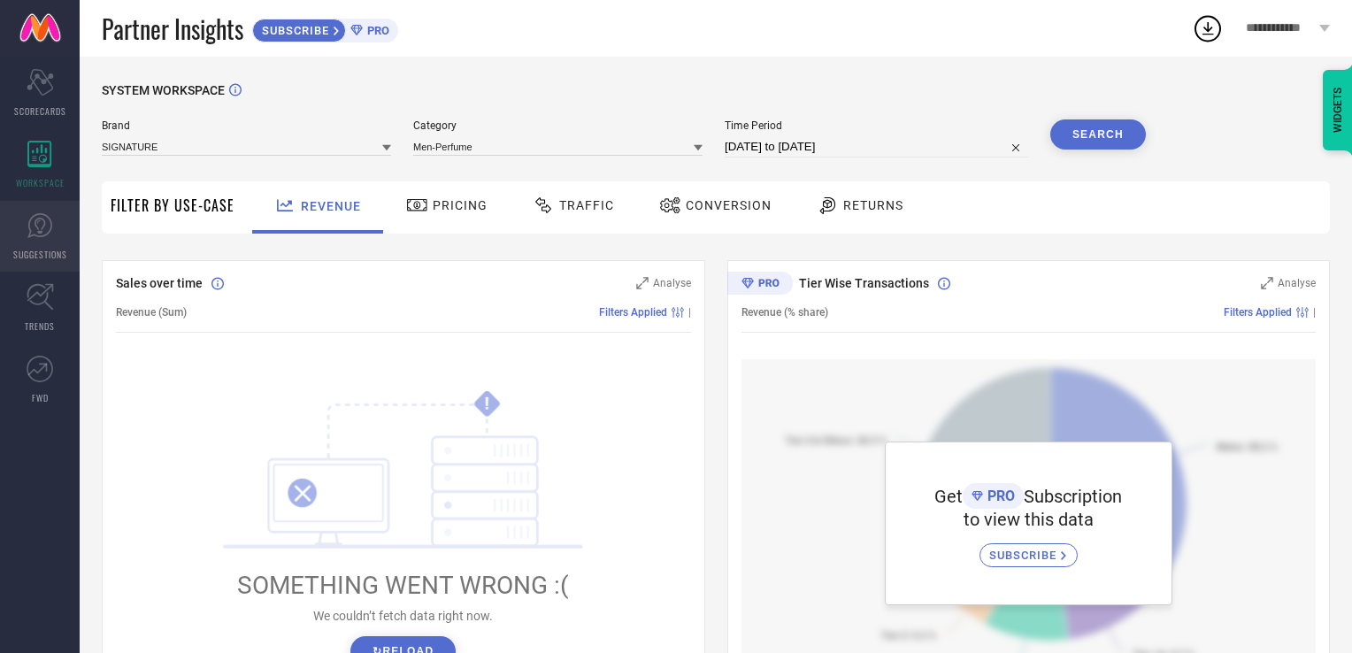
click at [36, 232] on icon at bounding box center [40, 225] width 27 height 27
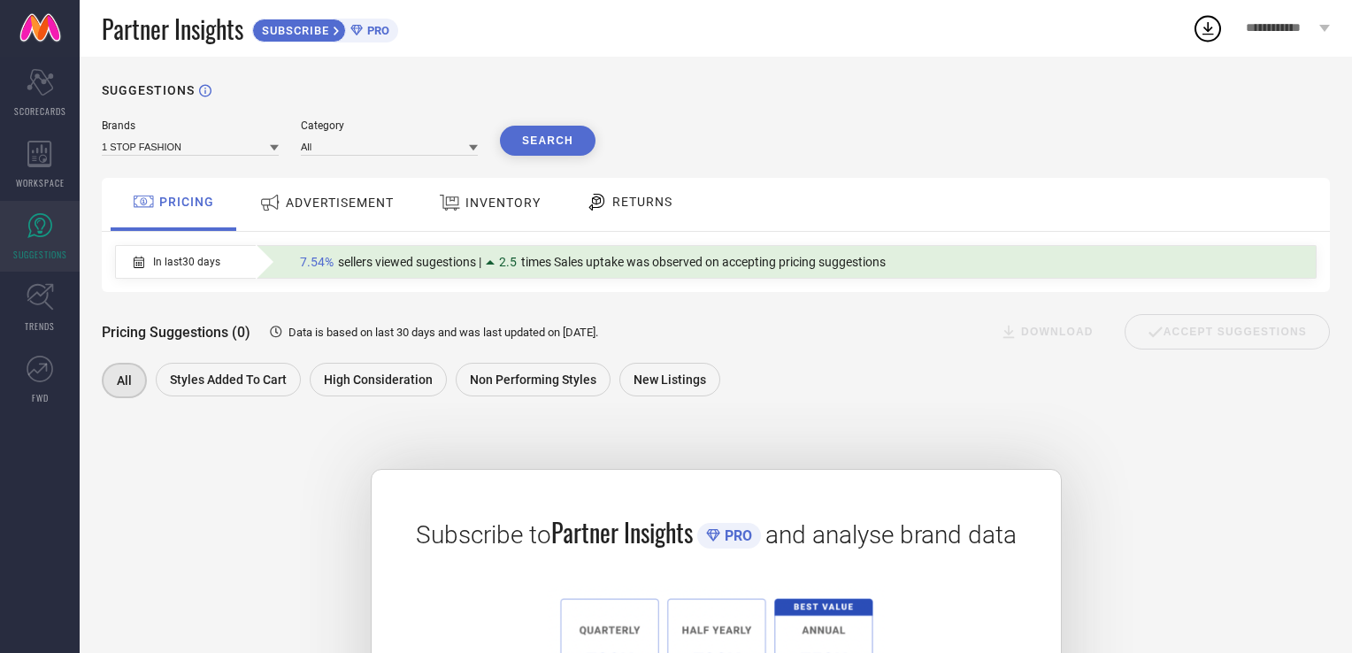
click at [335, 208] on span "ADVERTISEMENT" at bounding box center [340, 202] width 108 height 14
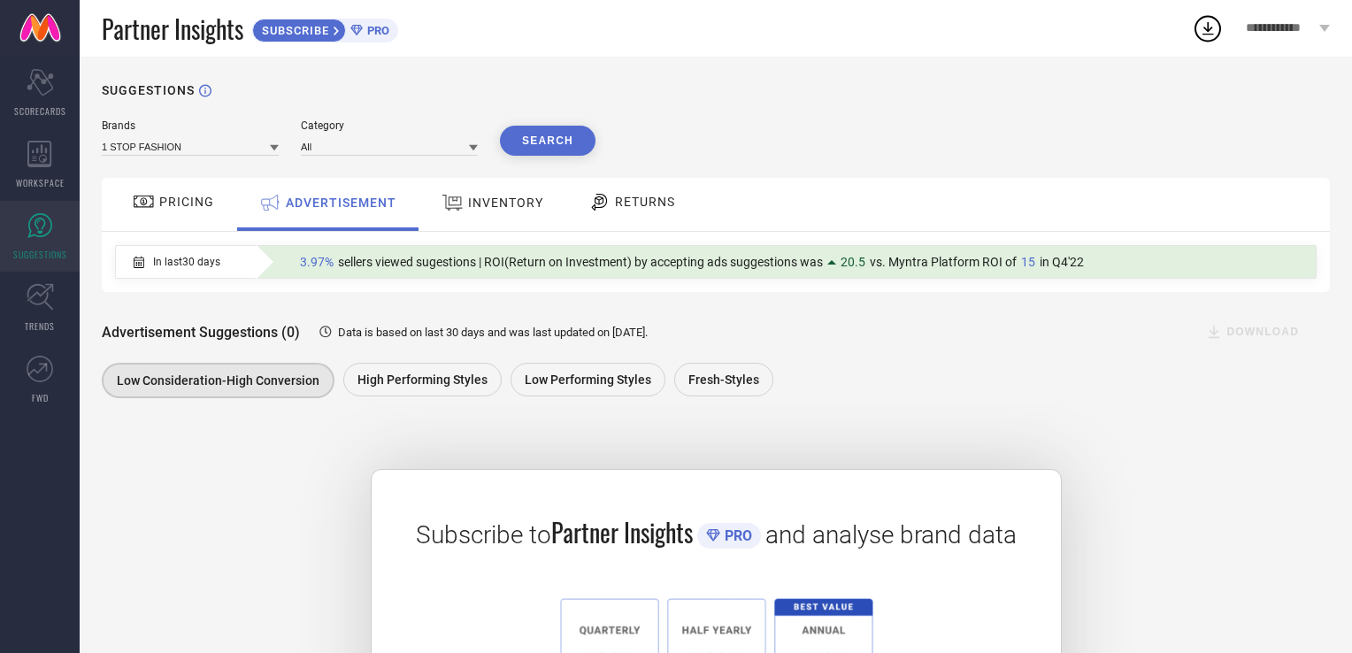
click at [483, 211] on div "INVENTORY" at bounding box center [492, 203] width 111 height 32
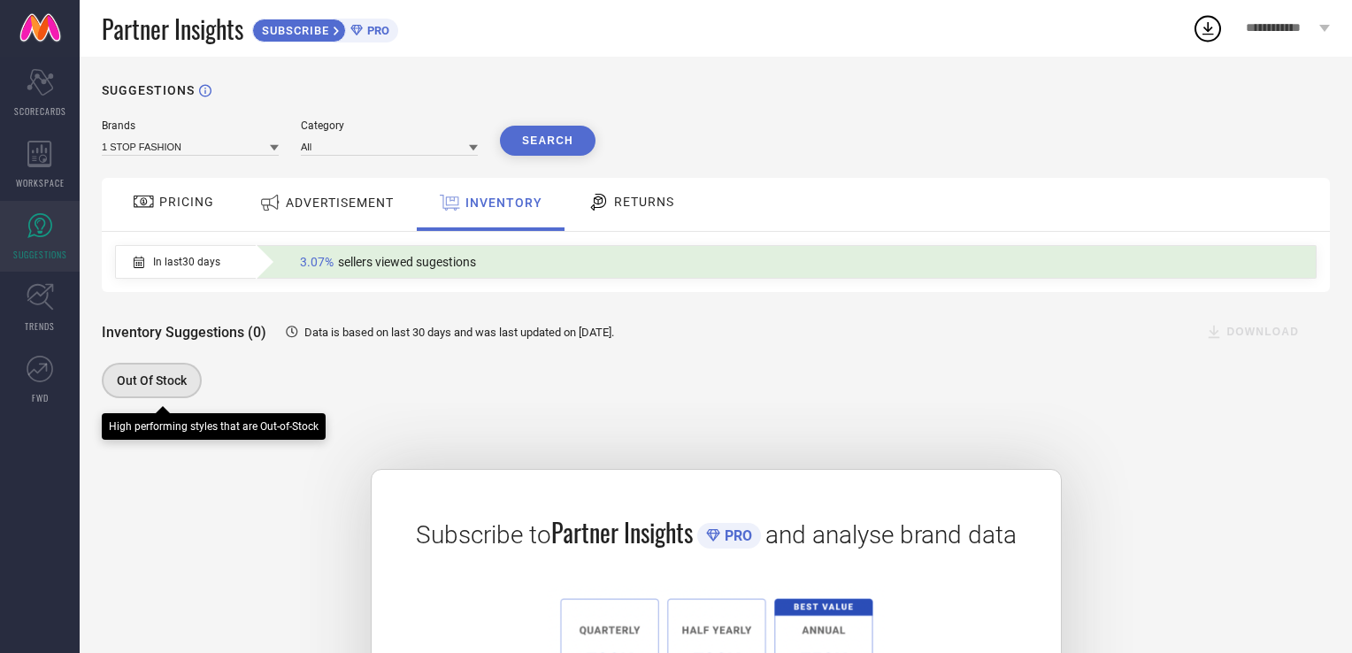
click at [159, 379] on span "Out Of Stock" at bounding box center [152, 380] width 70 height 14
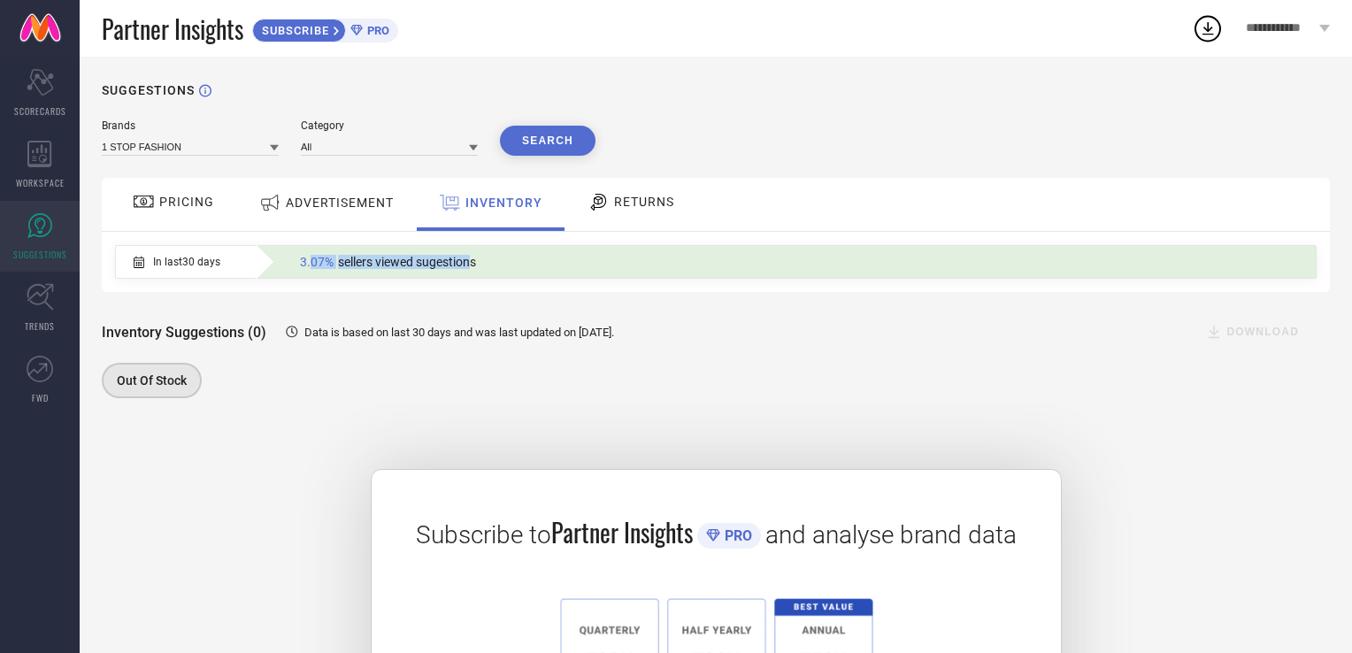
drag, startPoint x: 311, startPoint y: 265, endPoint x: 470, endPoint y: 268, distance: 158.3
click at [470, 268] on div "3.07% sellers viewed sugestions" at bounding box center [388, 261] width 194 height 23
click at [471, 268] on span "sellers viewed sugestions" at bounding box center [407, 262] width 138 height 14
drag, startPoint x: 522, startPoint y: 321, endPoint x: 580, endPoint y: 244, distance: 96.6
click at [523, 321] on div "Inventory Suggestions (0) Data is based on last 30 days and was last updated on…" at bounding box center [716, 331] width 1228 height 35
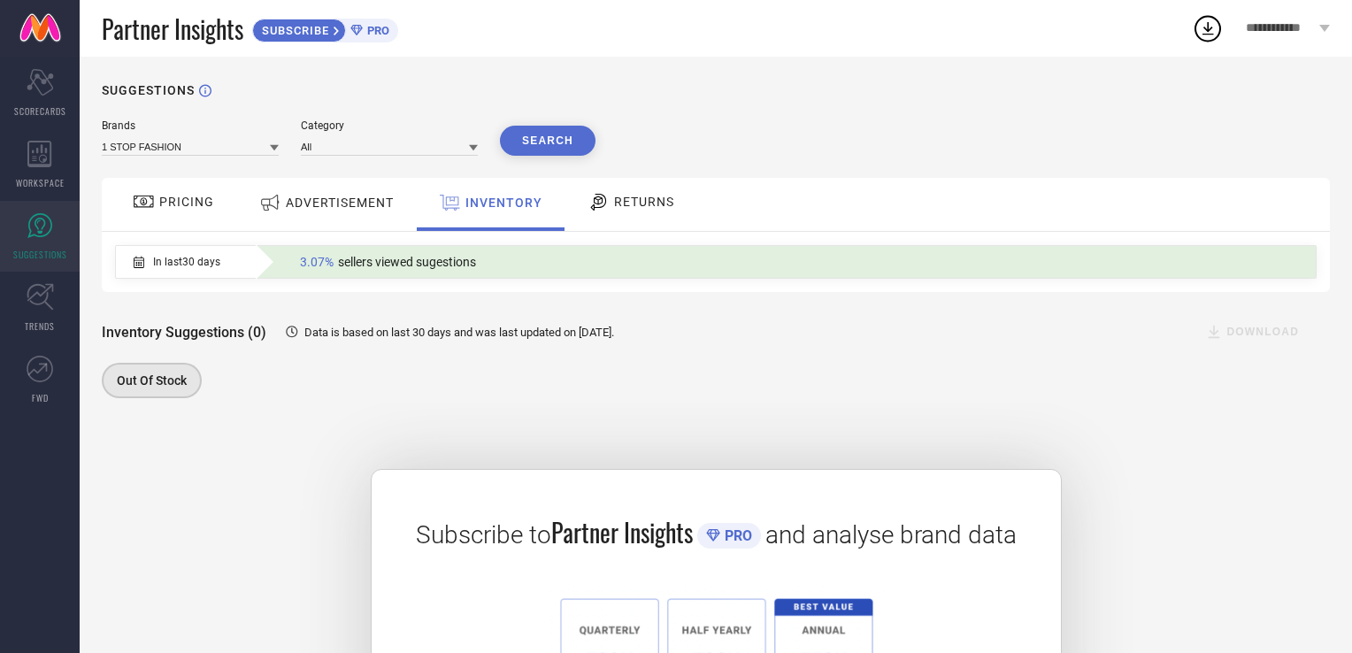
click at [604, 212] on icon at bounding box center [598, 201] width 22 height 21
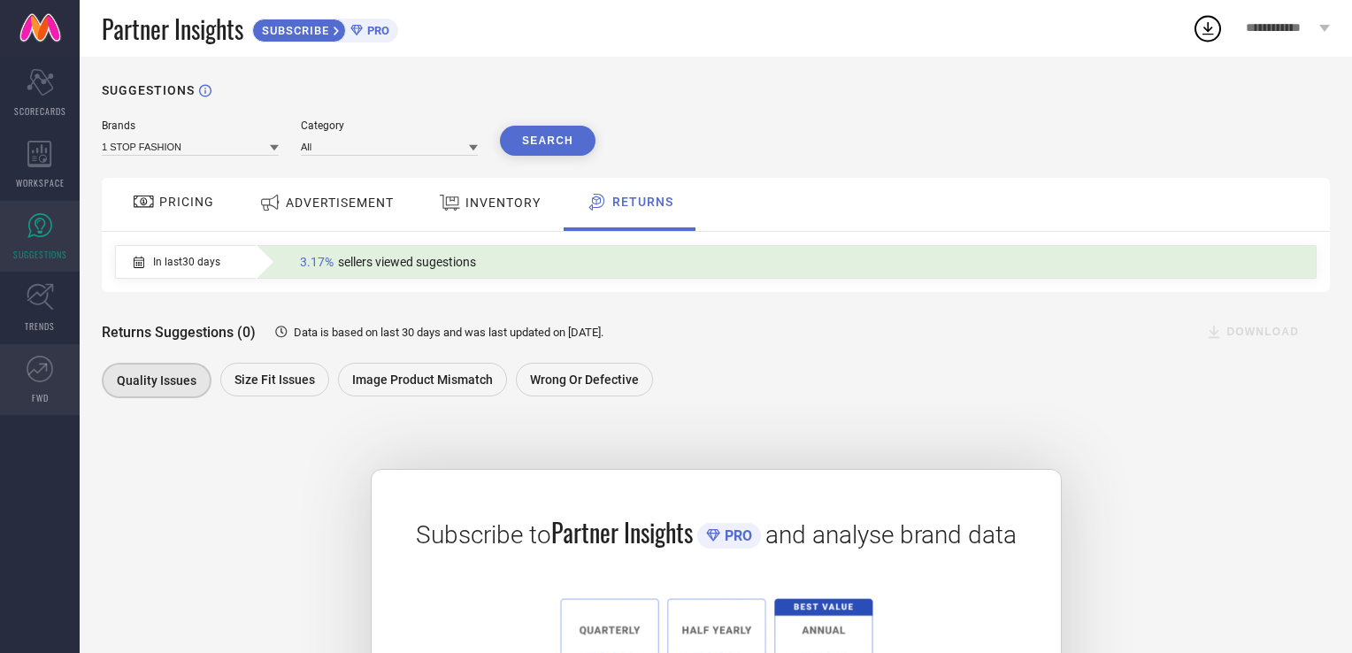
click at [50, 372] on icon at bounding box center [40, 369] width 27 height 27
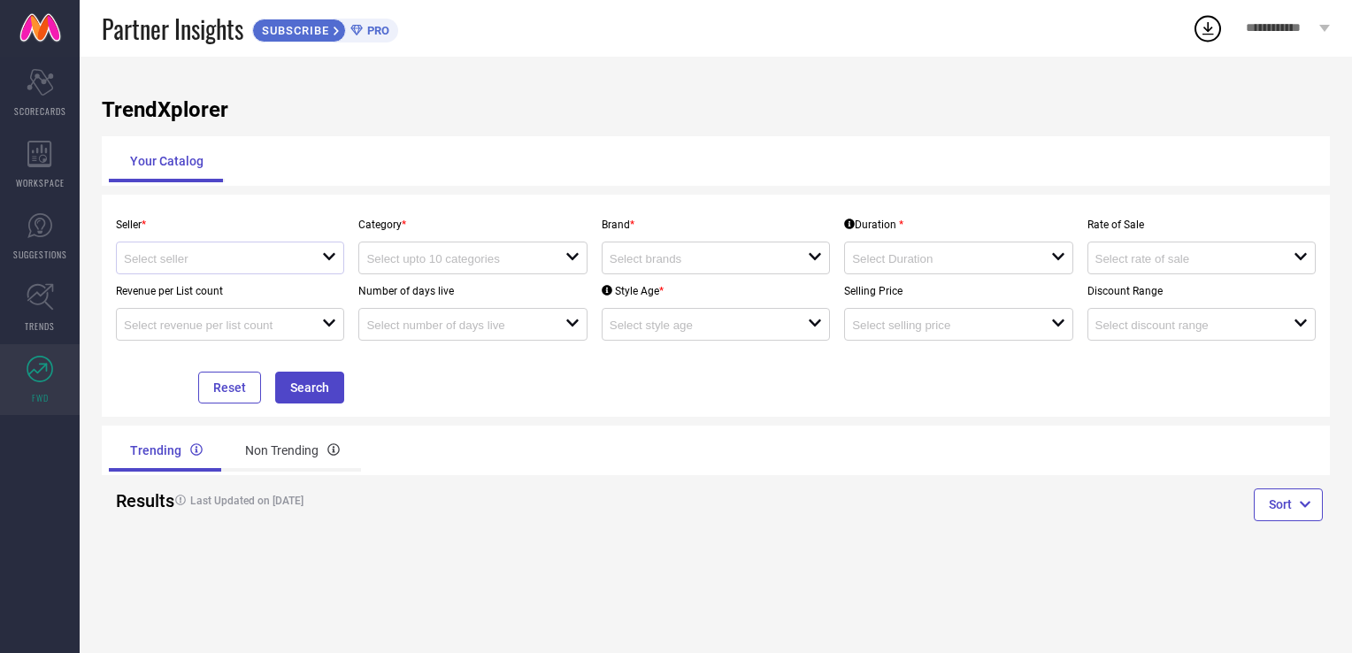
click at [287, 272] on div "open" at bounding box center [230, 257] width 228 height 33
click at [278, 295] on li "Myntra ( MINT_1 )" at bounding box center [230, 293] width 226 height 32
type input "Myntra ( MINT_1 )"
click at [468, 265] on input at bounding box center [455, 258] width 179 height 13
click at [471, 292] on div "No results found" at bounding box center [472, 291] width 228 height 30
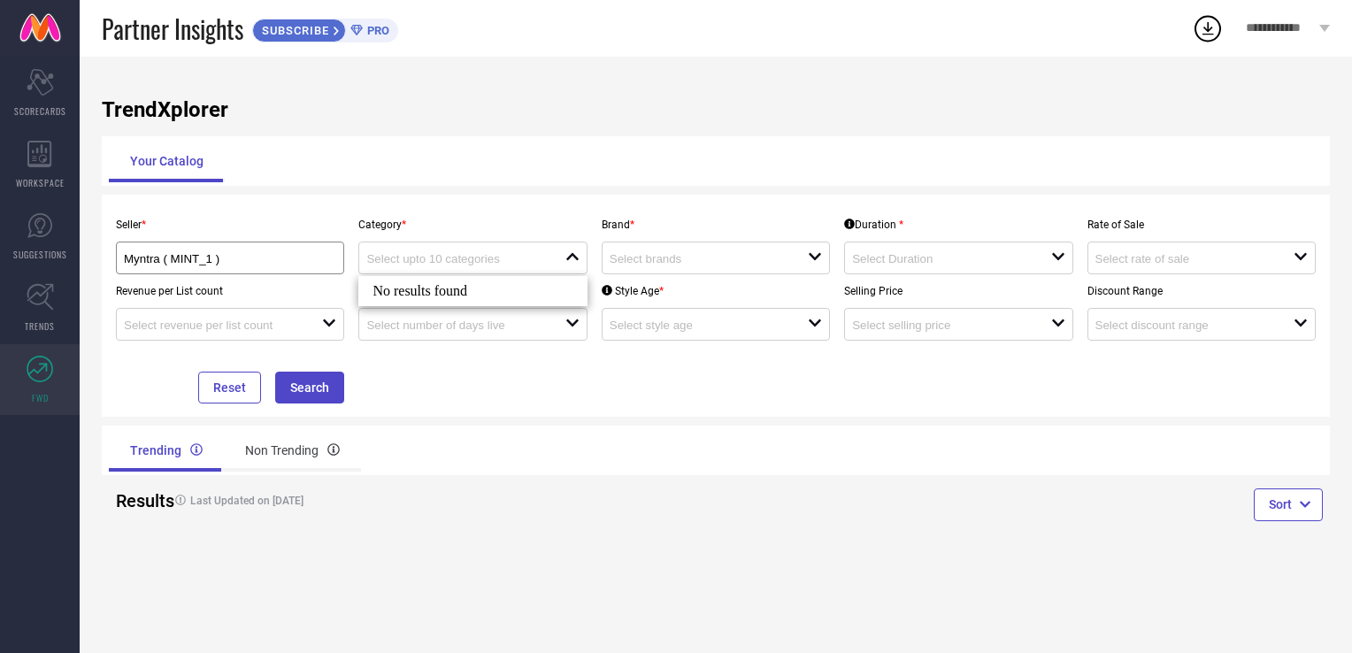
click at [497, 449] on div "Trending Non Trending" at bounding box center [409, 450] width 600 height 42
click at [325, 329] on icon "open" at bounding box center [329, 323] width 14 height 14
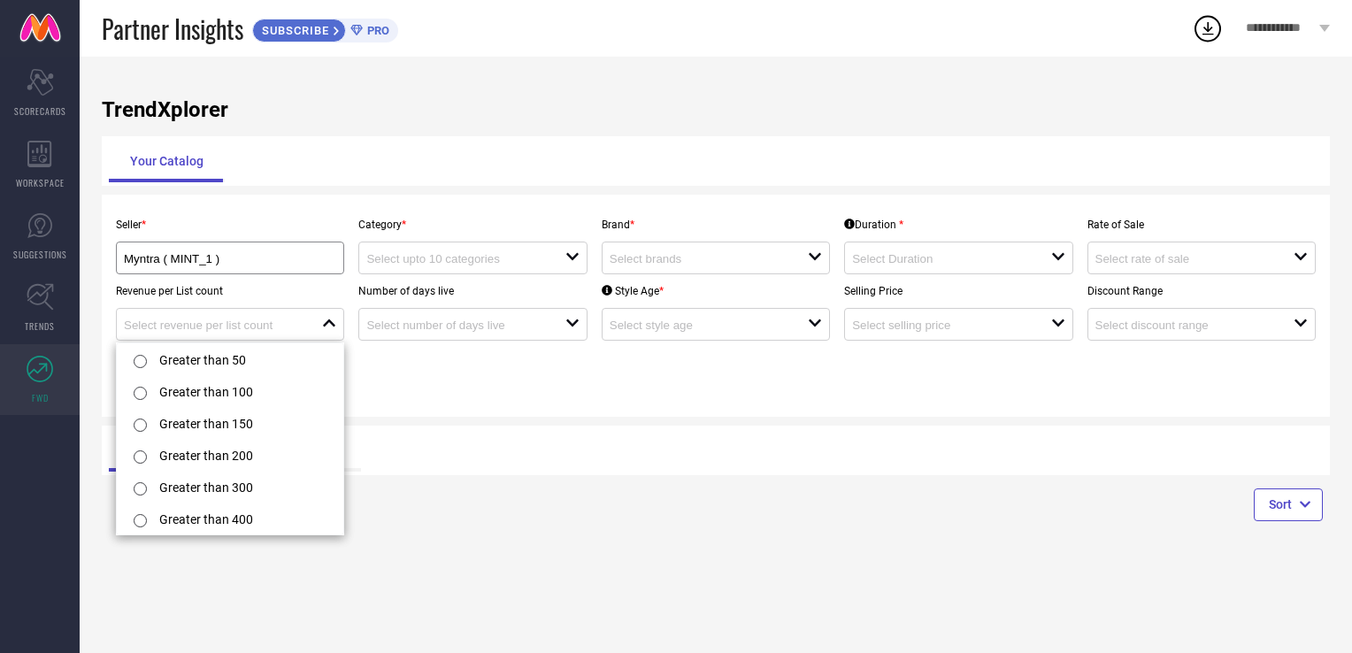
click at [582, 433] on div "Trending Non Trending" at bounding box center [409, 450] width 600 height 42
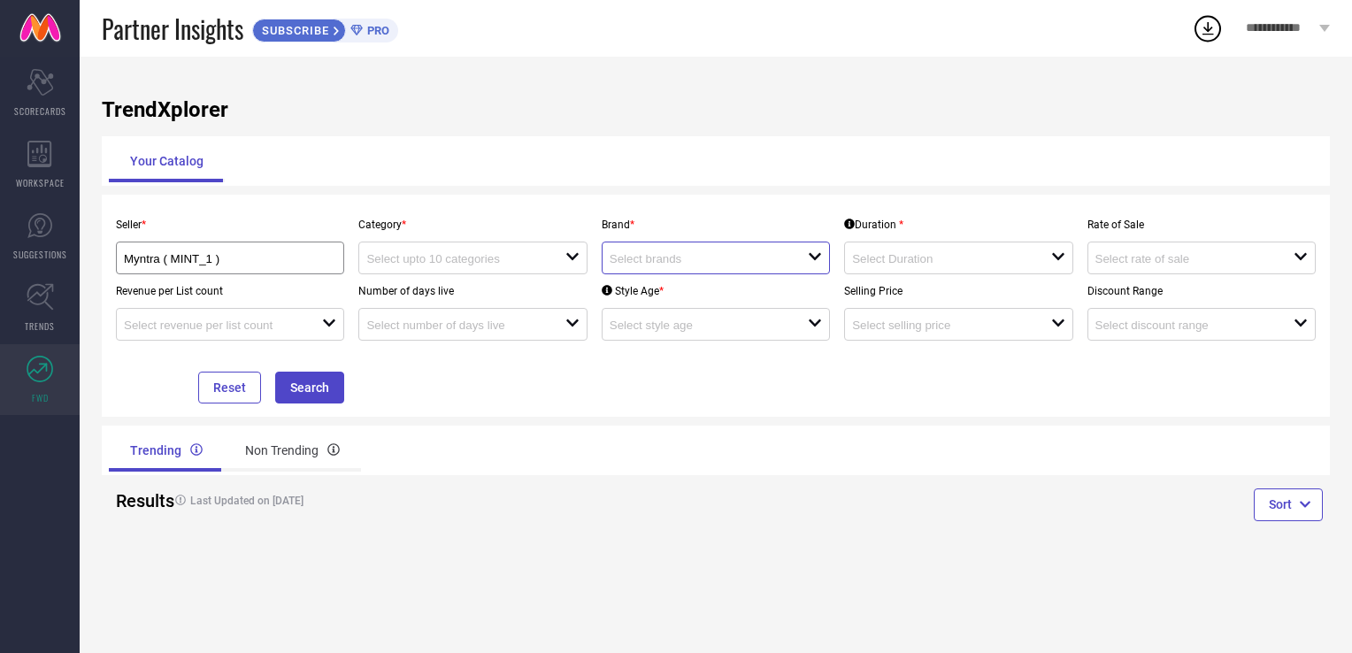
click at [748, 259] on input at bounding box center [698, 258] width 179 height 13
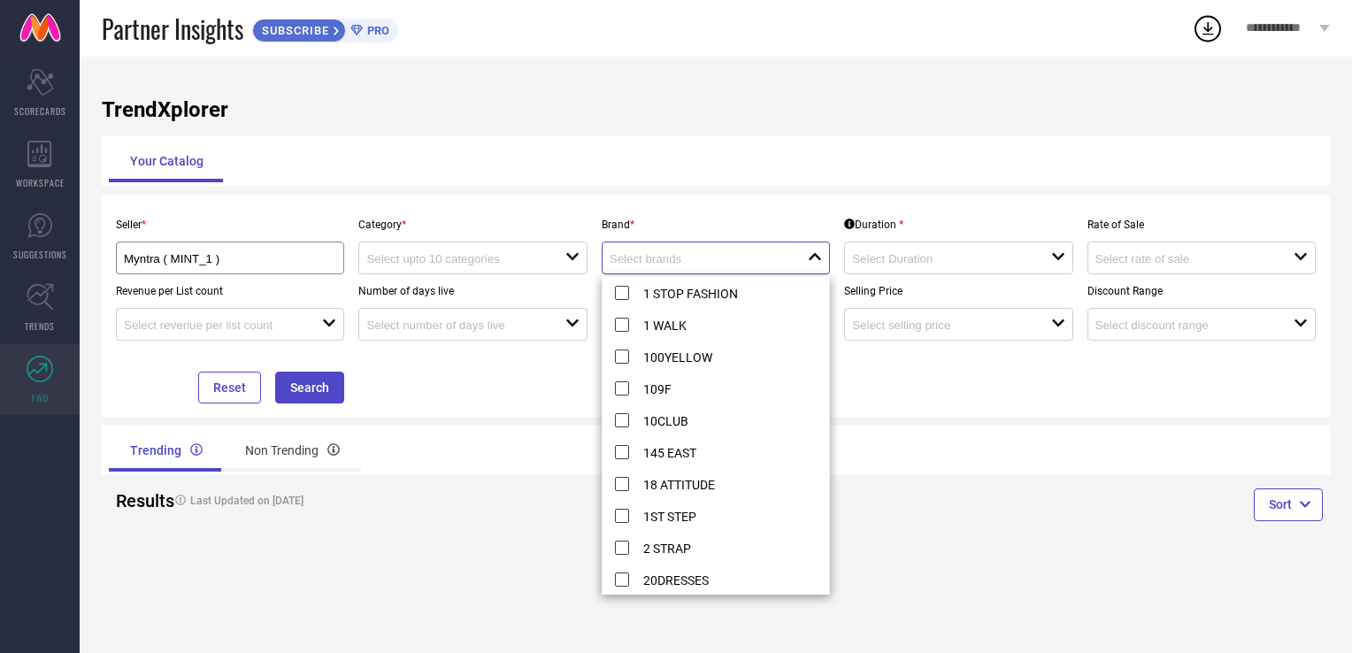
click at [748, 259] on input at bounding box center [698, 258] width 179 height 13
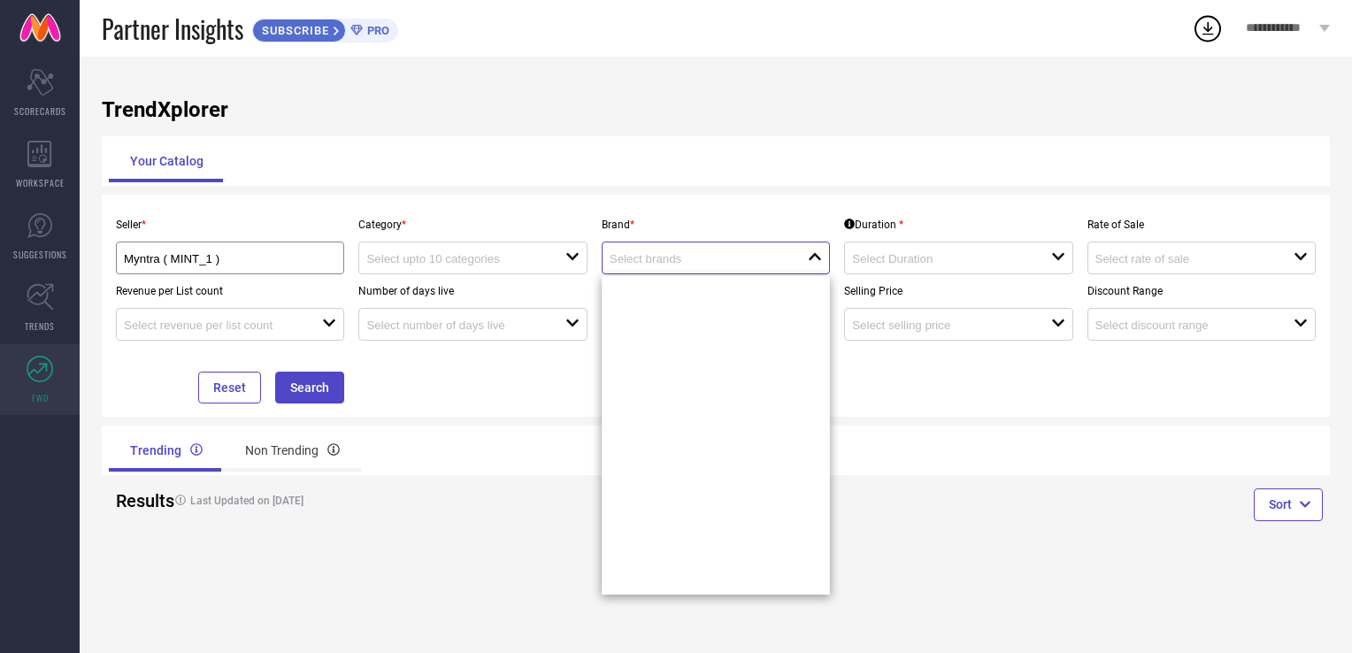
scroll to position [237996, 0]
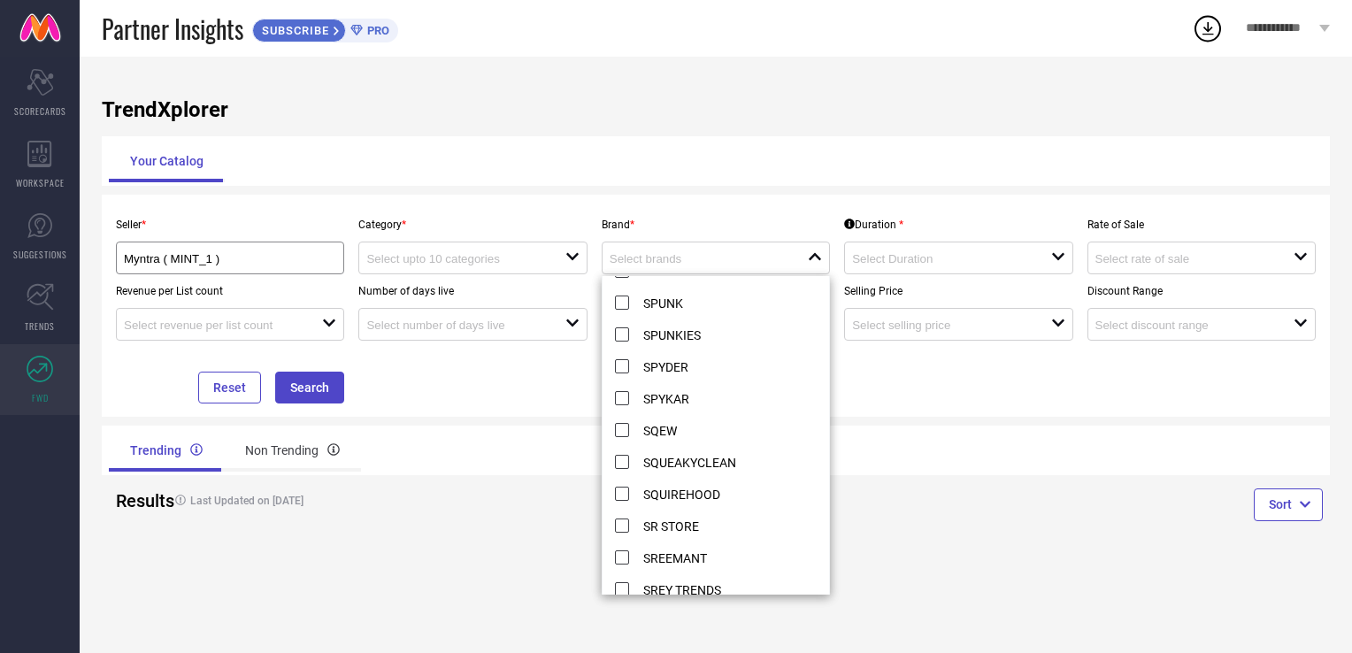
click at [920, 519] on div "Sort" at bounding box center [1023, 507] width 614 height 65
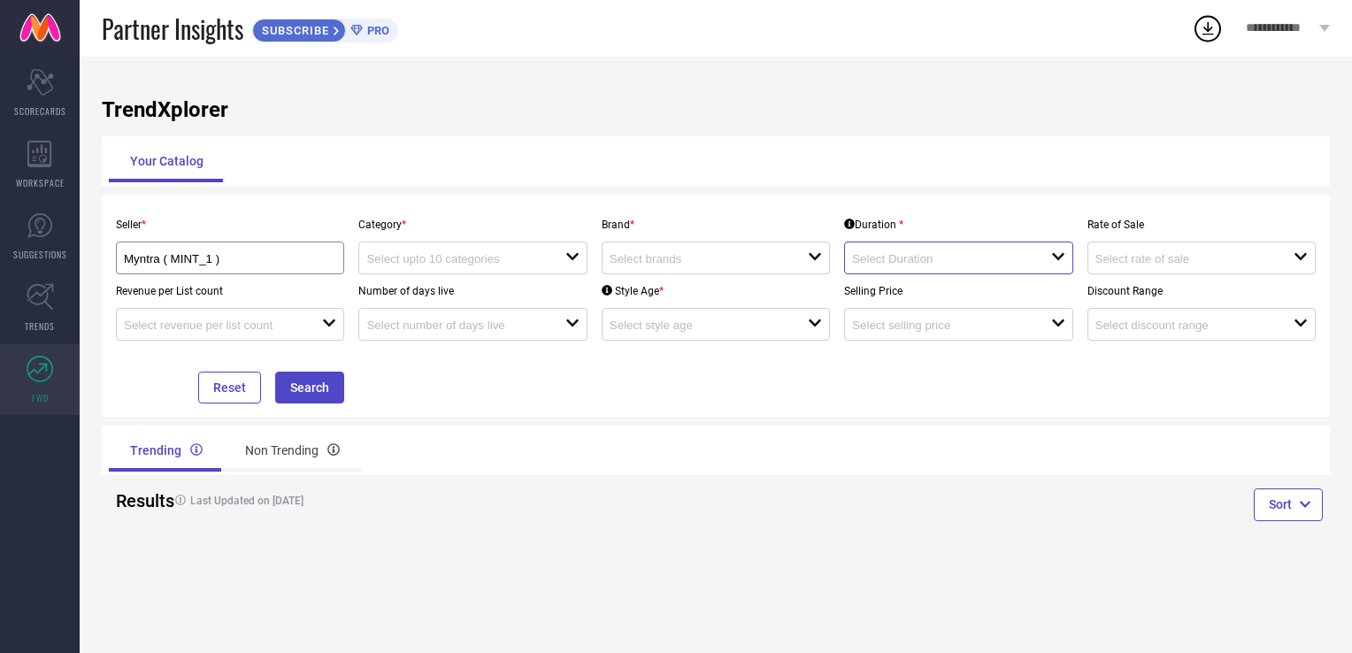
click at [976, 265] on input at bounding box center [941, 258] width 179 height 13
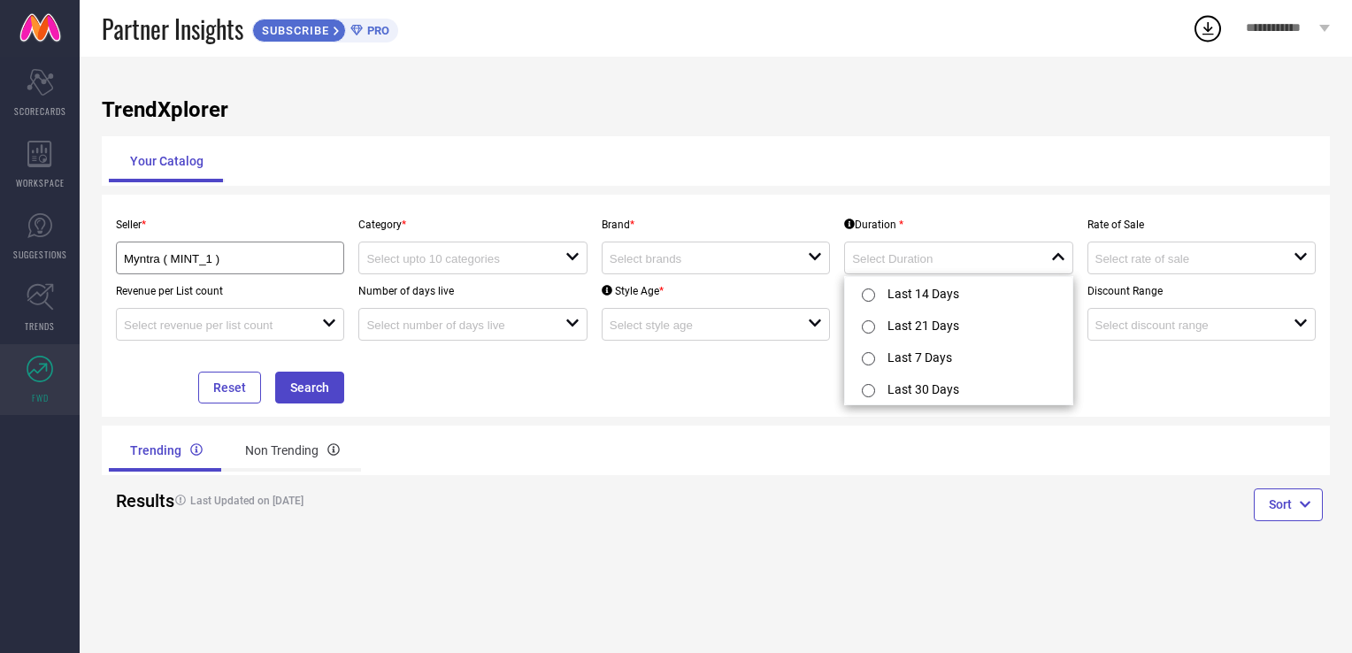
drag, startPoint x: 640, startPoint y: 504, endPoint x: 617, endPoint y: 501, distance: 24.1
click at [639, 504] on h4 "Last Updated on [DATE]" at bounding box center [409, 500] width 486 height 12
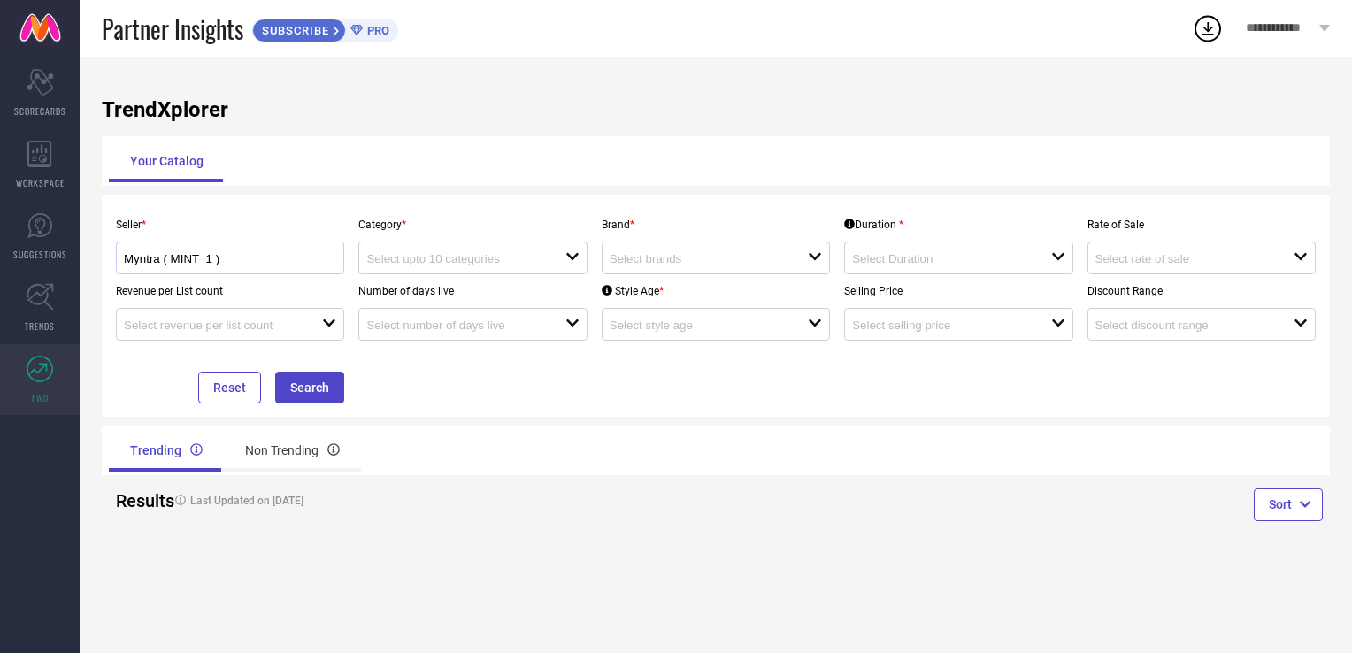
click at [269, 274] on div "Myntra ( MINT_1 )" at bounding box center [230, 257] width 228 height 33
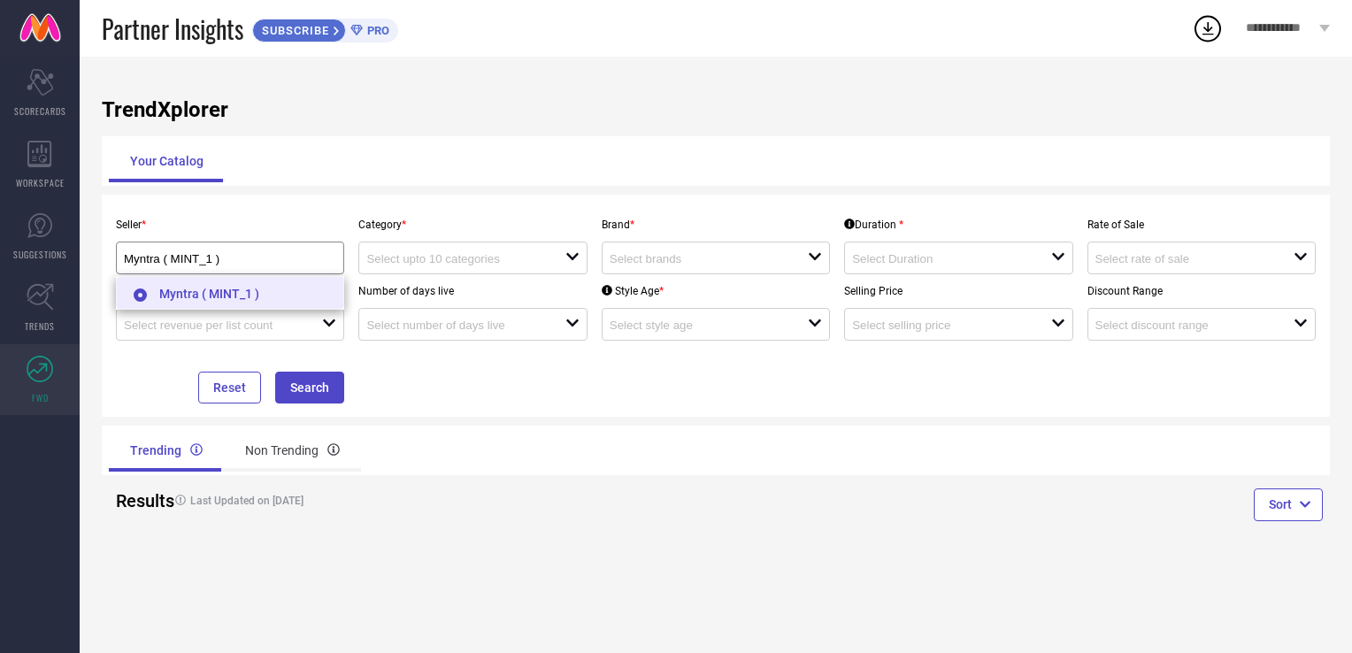
click at [266, 295] on li "Myntra ( MINT_1 )" at bounding box center [230, 293] width 226 height 32
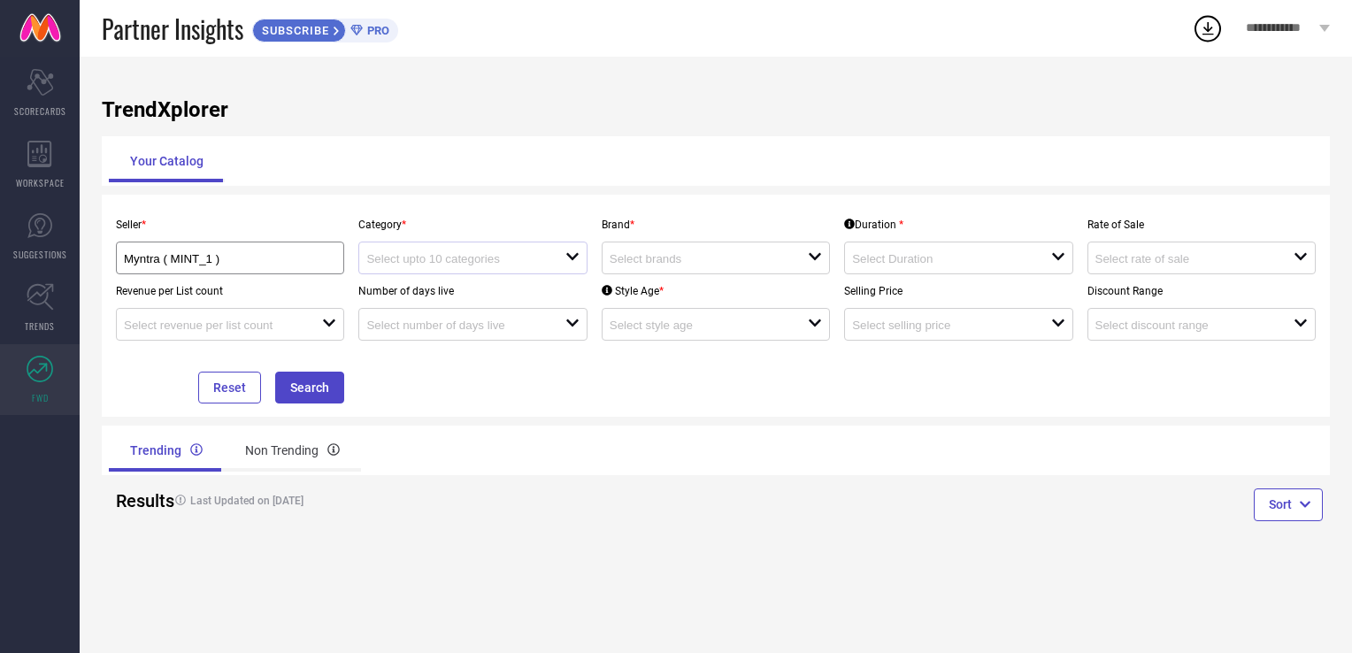
click at [476, 272] on div "open" at bounding box center [472, 257] width 228 height 33
click at [503, 257] on input at bounding box center [455, 258] width 179 height 13
click at [670, 257] on input at bounding box center [698, 258] width 179 height 13
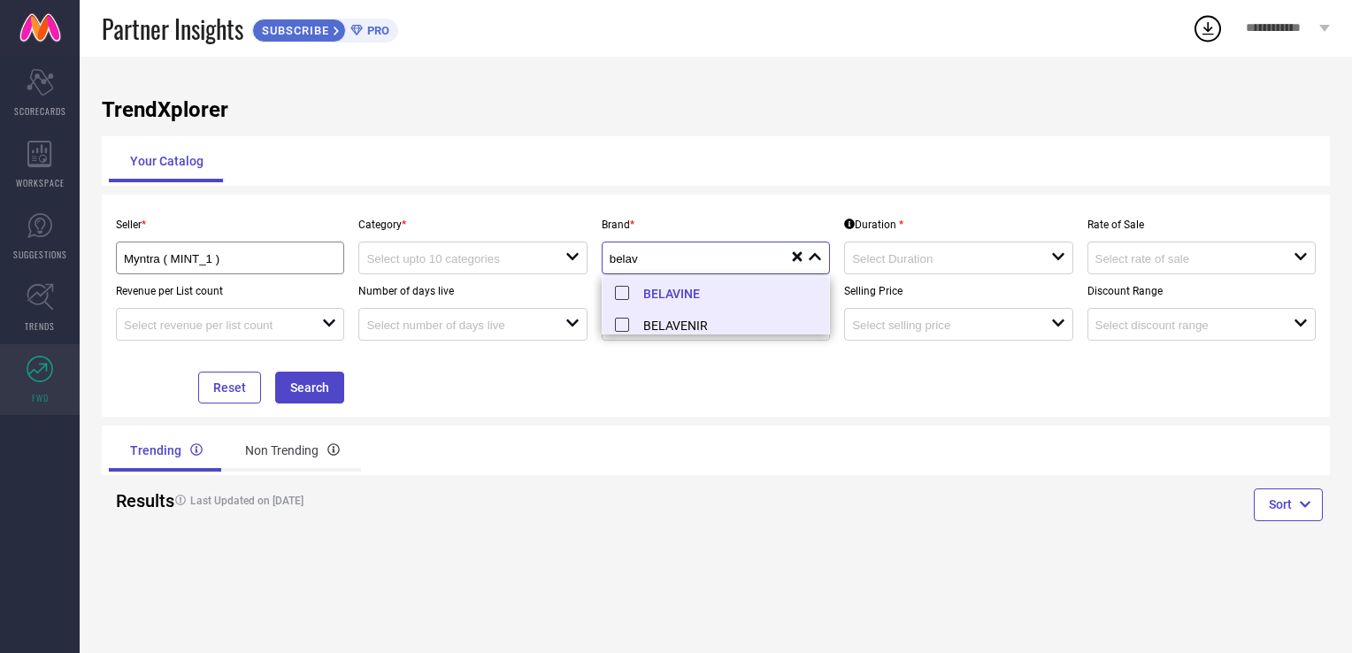
scroll to position [5, 0]
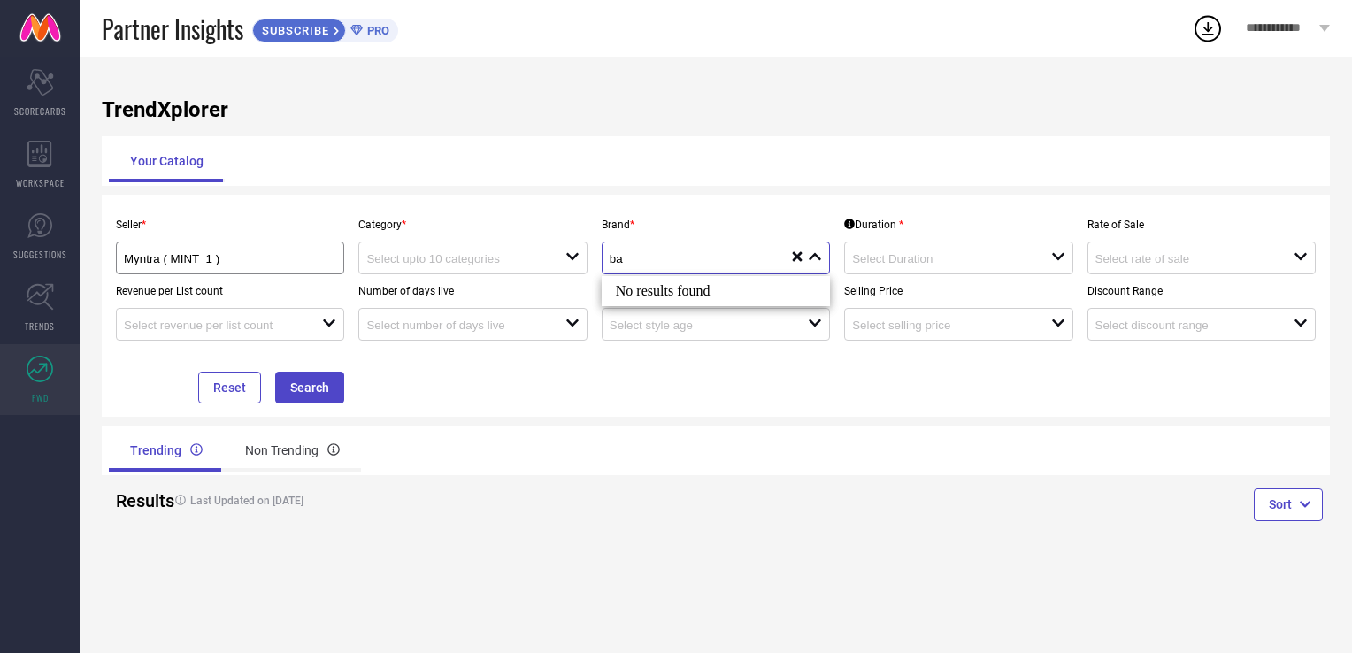
type input "b"
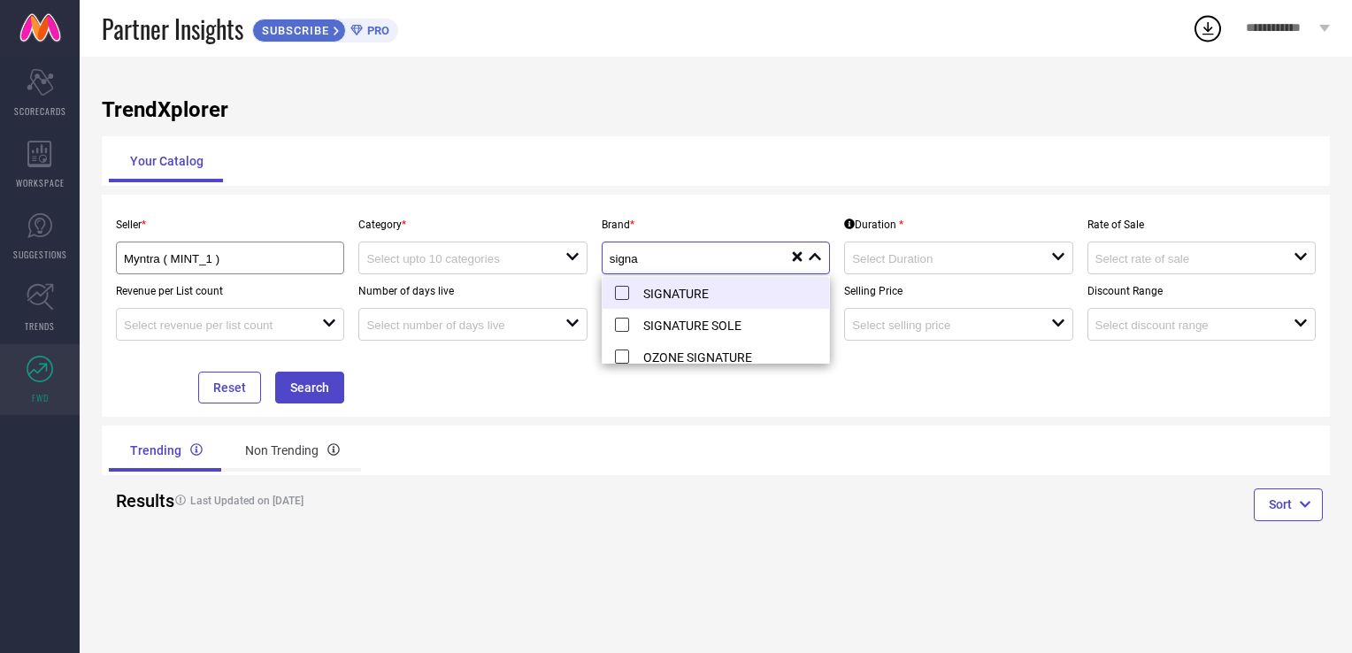
type input "signa"
click at [708, 293] on li "SIGNATURE" at bounding box center [715, 293] width 226 height 32
click at [945, 252] on div at bounding box center [951, 257] width 198 height 17
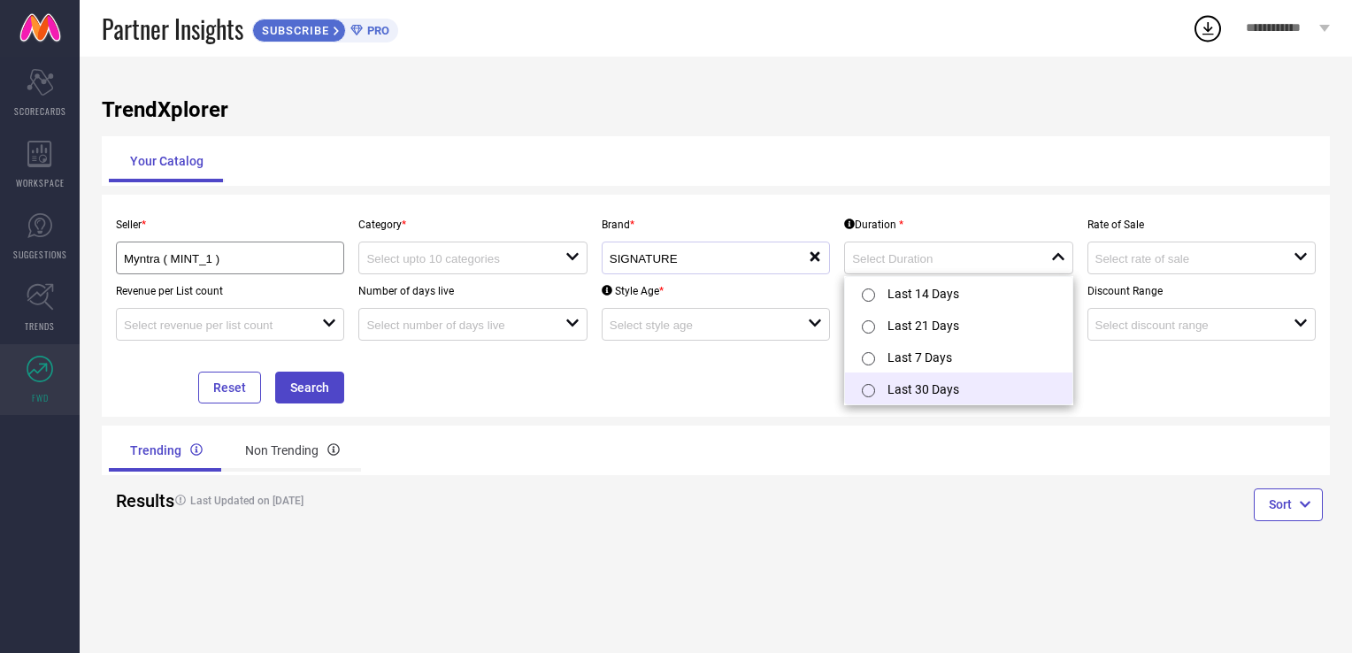
click at [938, 387] on li "Last 30 Days" at bounding box center [958, 388] width 226 height 32
type input "Last 30 Days"
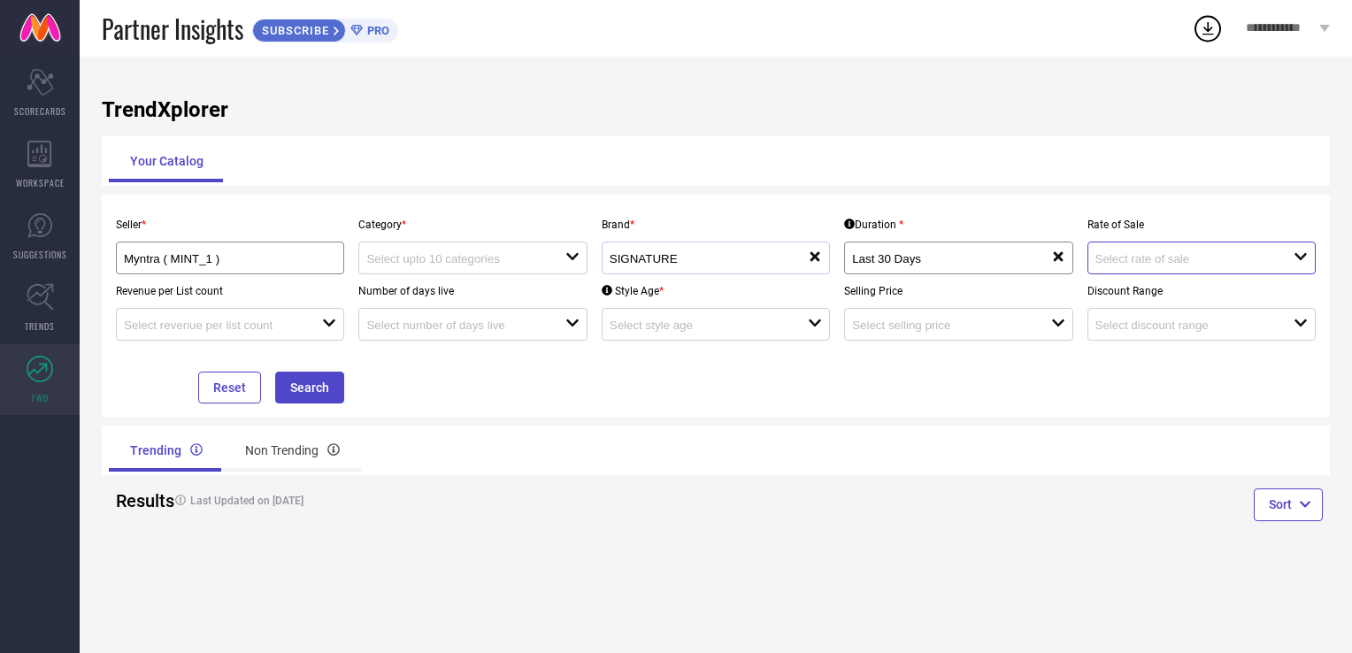
click at [1193, 264] on input at bounding box center [1184, 258] width 179 height 13
click at [303, 321] on div at bounding box center [223, 324] width 198 height 17
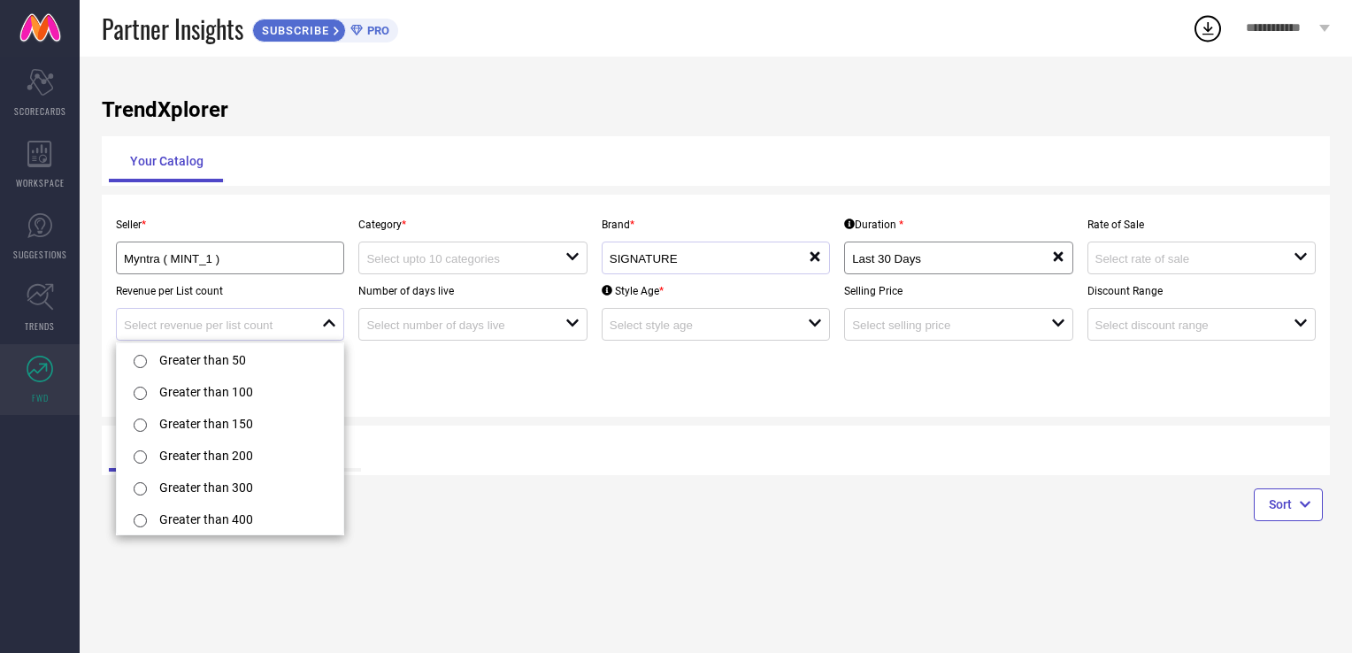
click at [303, 321] on div at bounding box center [223, 324] width 198 height 17
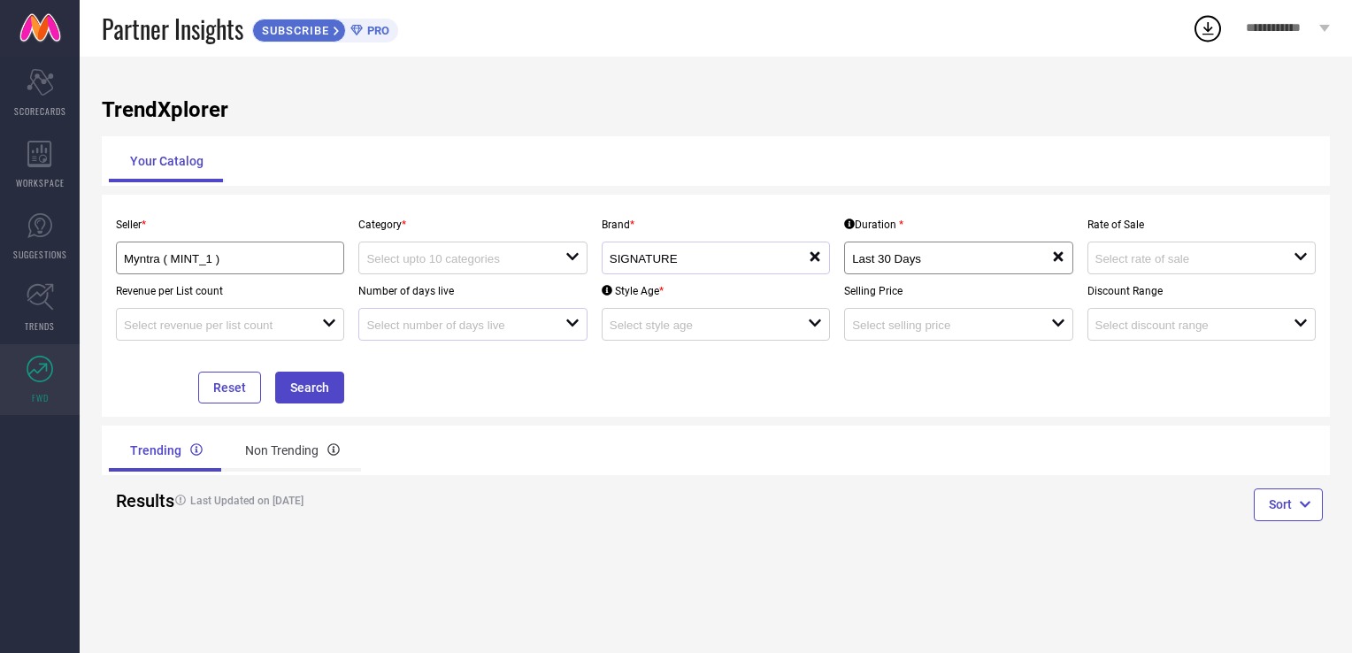
click at [442, 336] on div "open" at bounding box center [472, 324] width 228 height 33
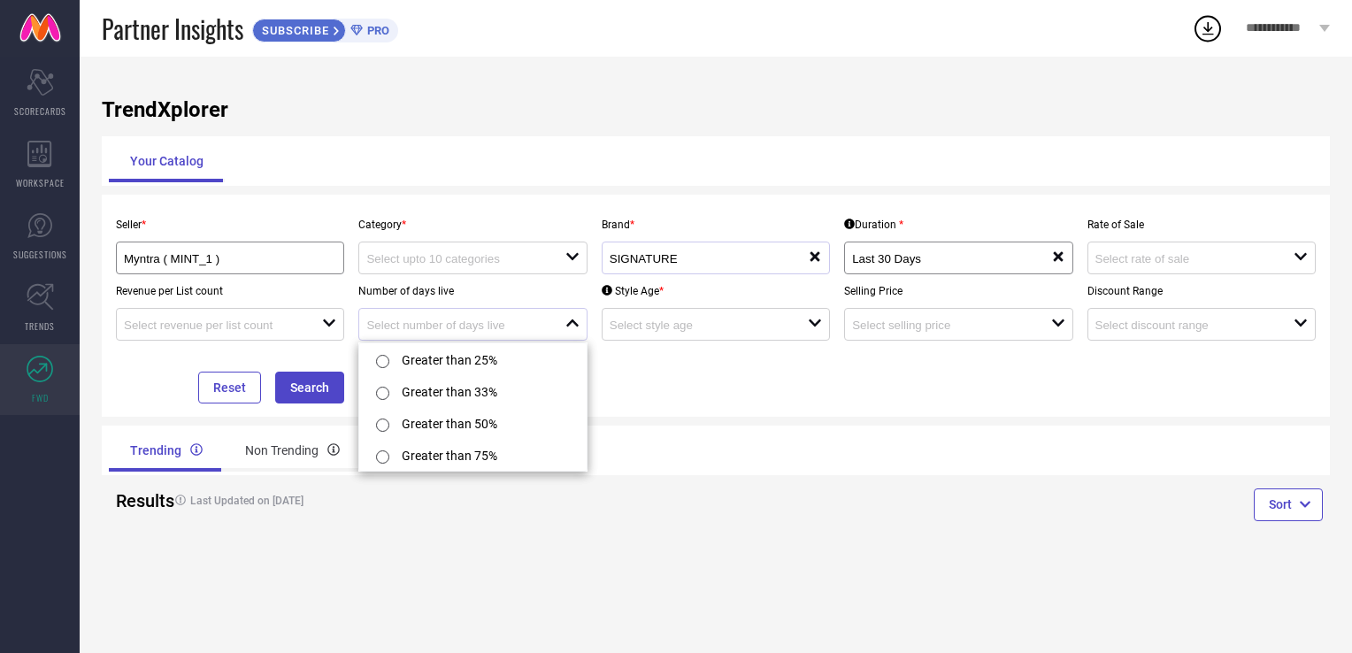
click at [442, 336] on div "close" at bounding box center [472, 324] width 228 height 33
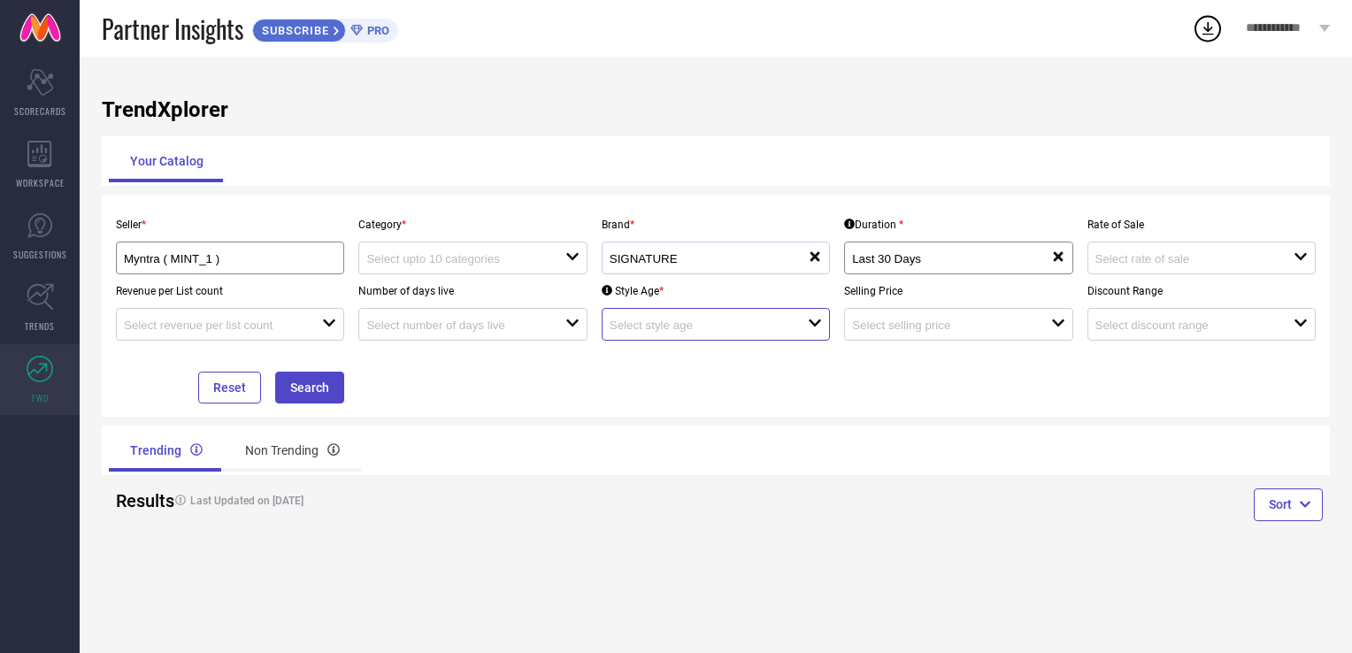
click at [652, 332] on input at bounding box center [698, 324] width 179 height 13
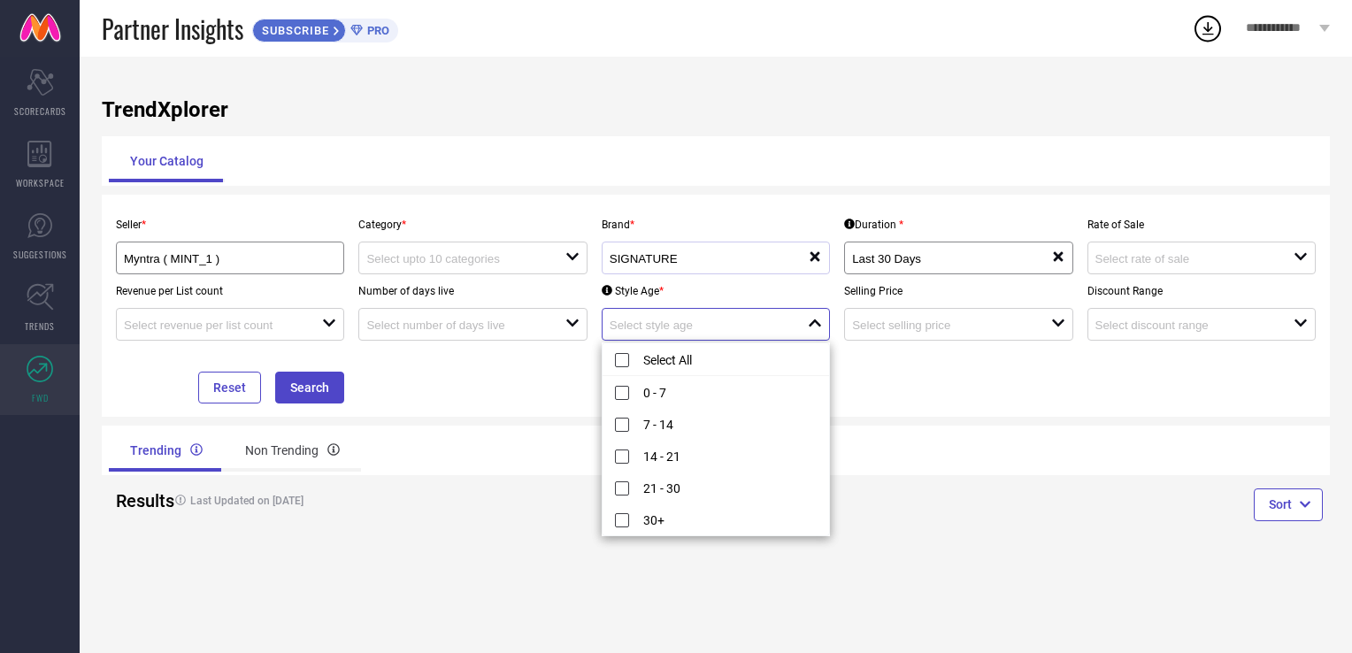
click at [652, 332] on input at bounding box center [698, 324] width 179 height 13
click at [957, 450] on div "Trending Non Trending" at bounding box center [716, 450] width 1228 height 50
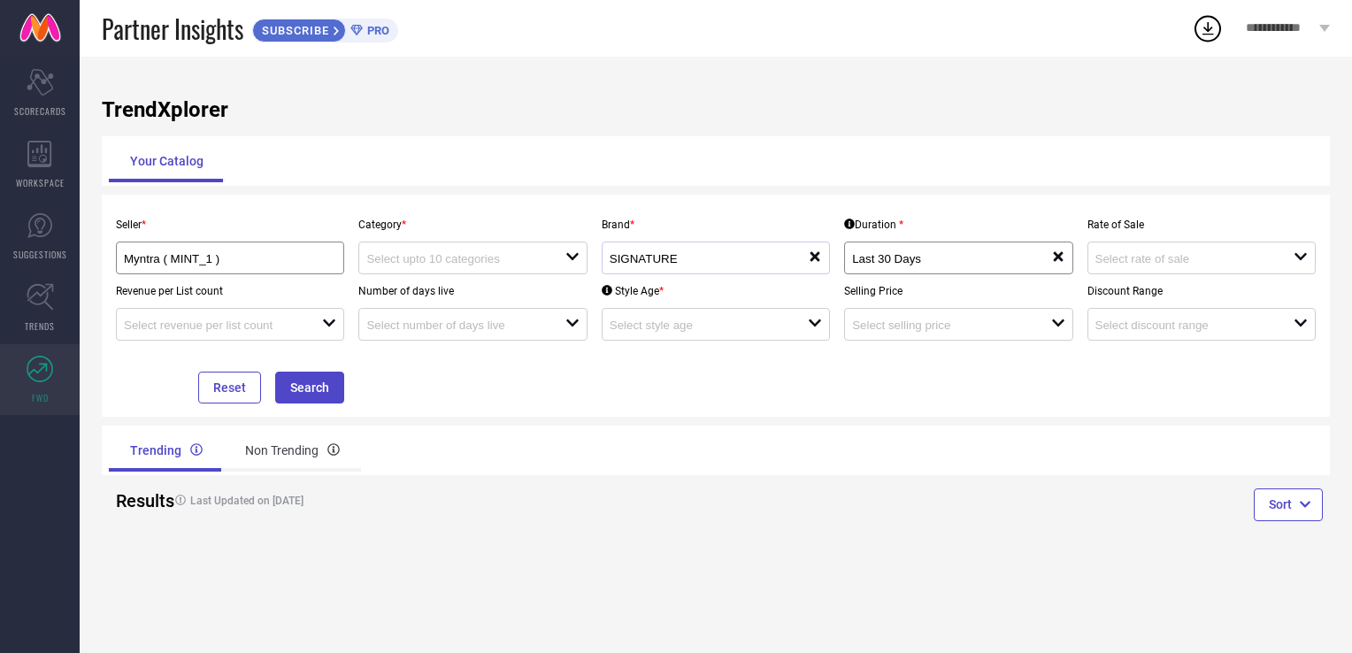
click at [348, 389] on div "Reset Search" at bounding box center [230, 372] width 242 height 63
click at [323, 391] on button "Search" at bounding box center [309, 387] width 69 height 32
click at [552, 261] on div at bounding box center [465, 257] width 198 height 17
click at [505, 288] on div "No results found" at bounding box center [472, 291] width 228 height 30
click at [48, 377] on icon at bounding box center [40, 369] width 27 height 27
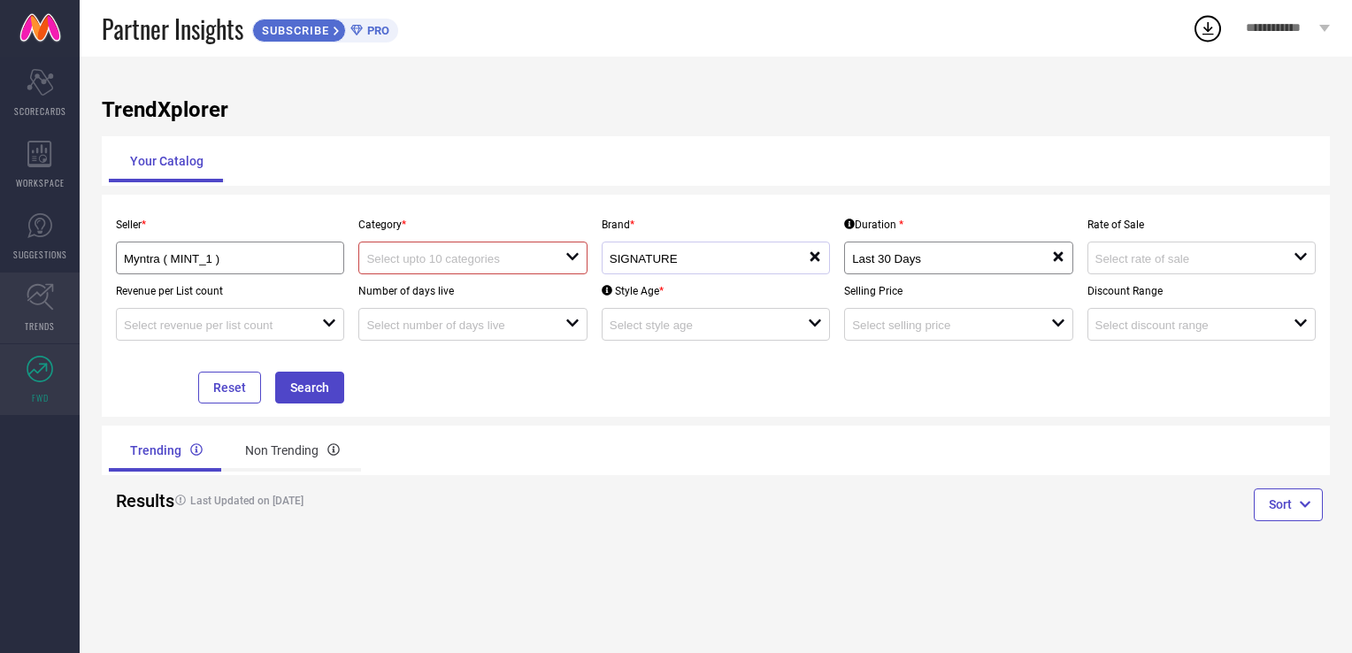
click at [51, 321] on span "TRENDS" at bounding box center [40, 325] width 30 height 13
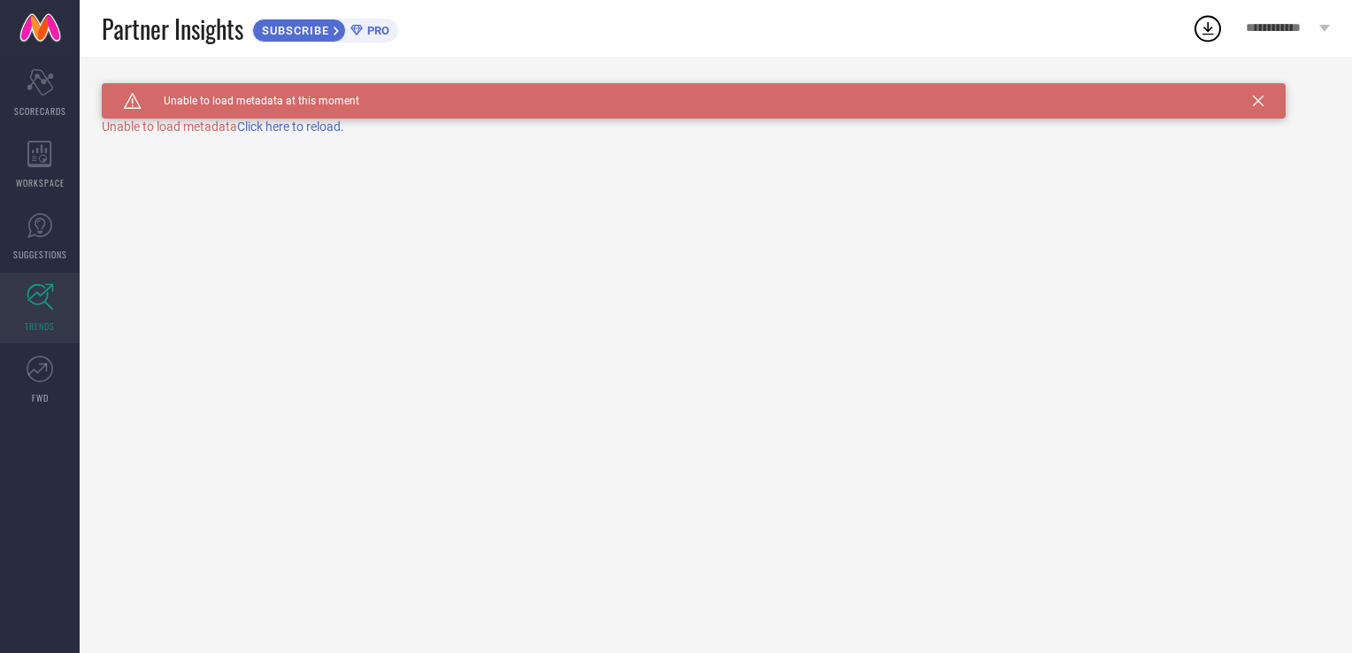
click at [299, 129] on span "Click here to reload." at bounding box center [290, 126] width 107 height 14
click at [42, 112] on span "SCORECARDS" at bounding box center [40, 110] width 52 height 13
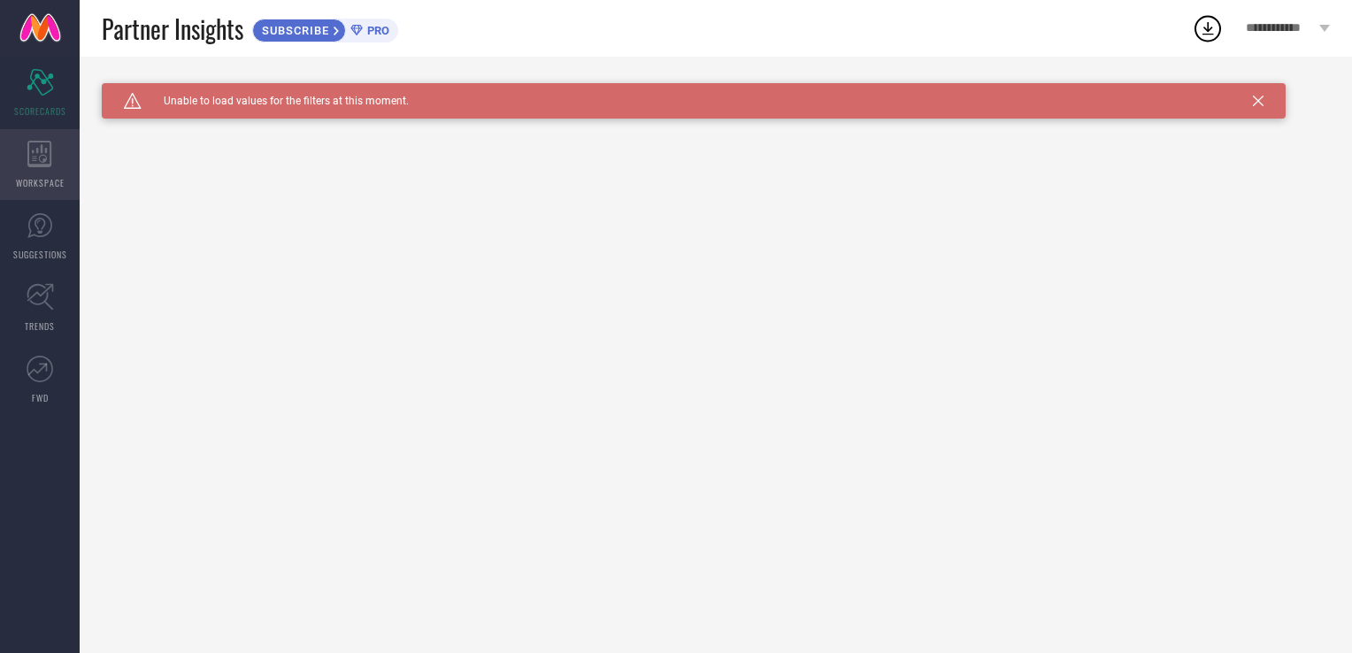
click at [43, 161] on icon at bounding box center [39, 154] width 24 height 27
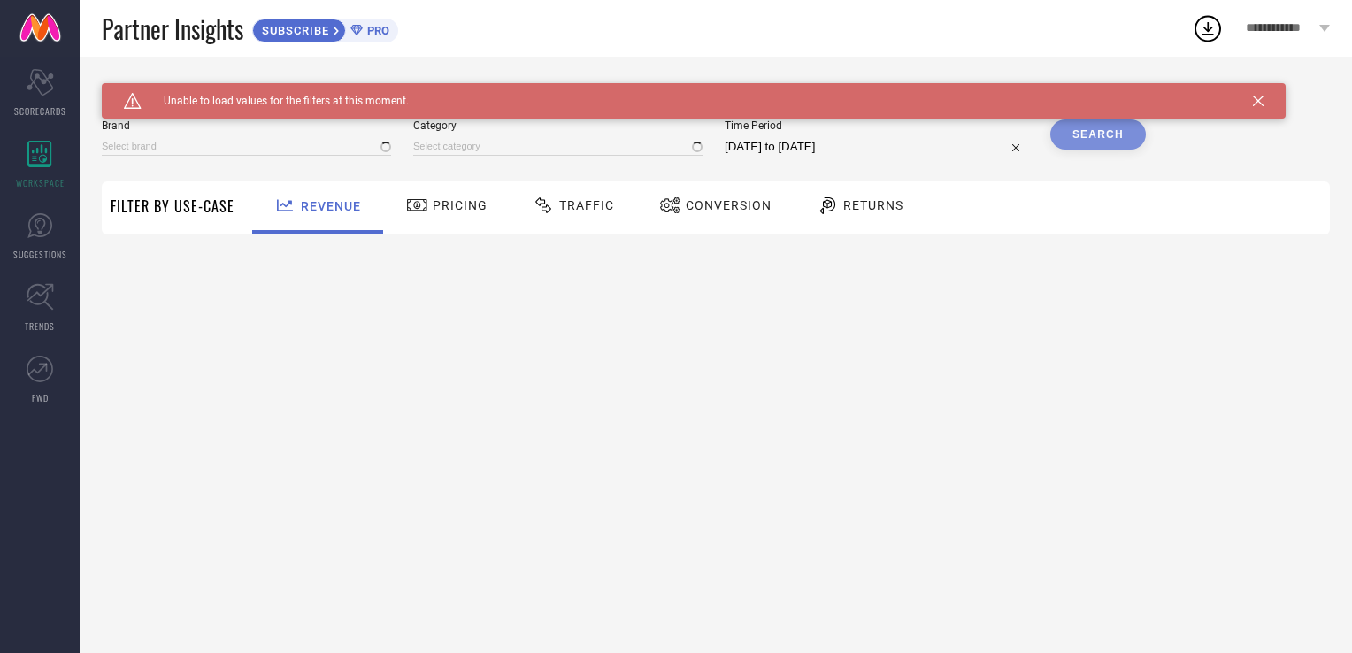
type input "1 STOP FASHION"
type input "All"
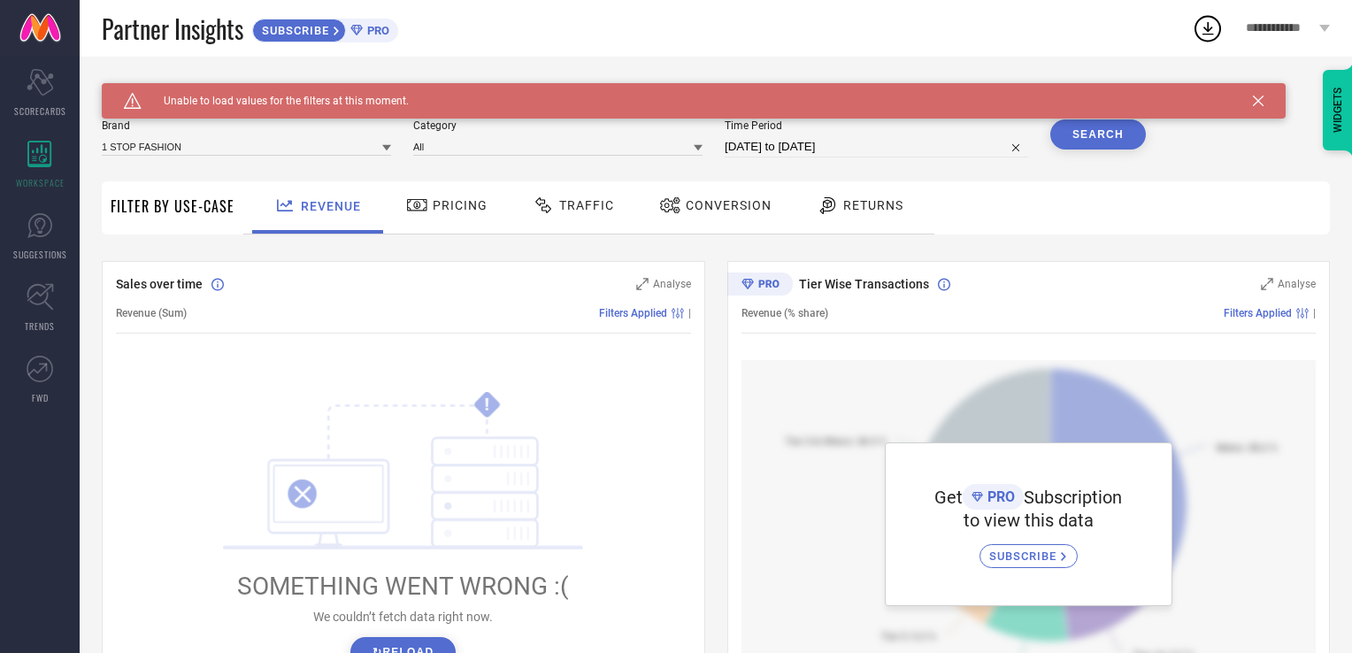
click at [1336, 103] on div "WIDGETS" at bounding box center [1337, 110] width 30 height 80
click at [1254, 101] on icon at bounding box center [1257, 101] width 11 height 11
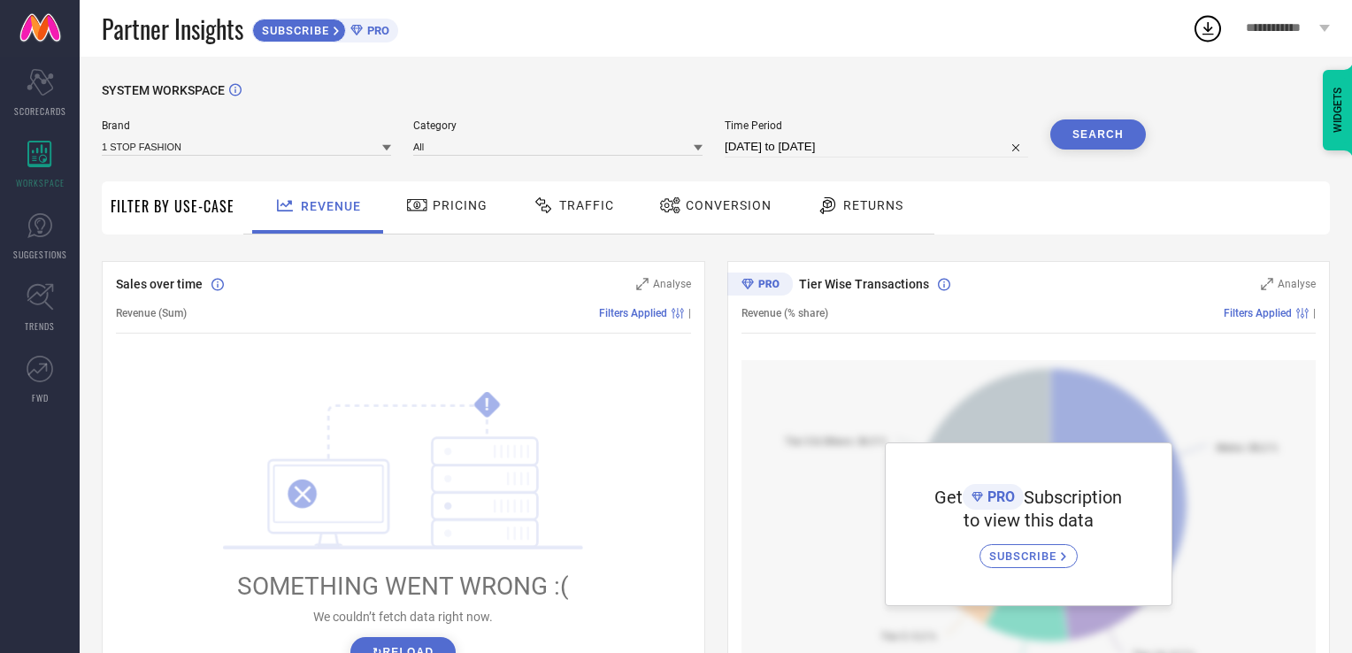
click at [1278, 21] on span "**********" at bounding box center [1279, 28] width 69 height 15
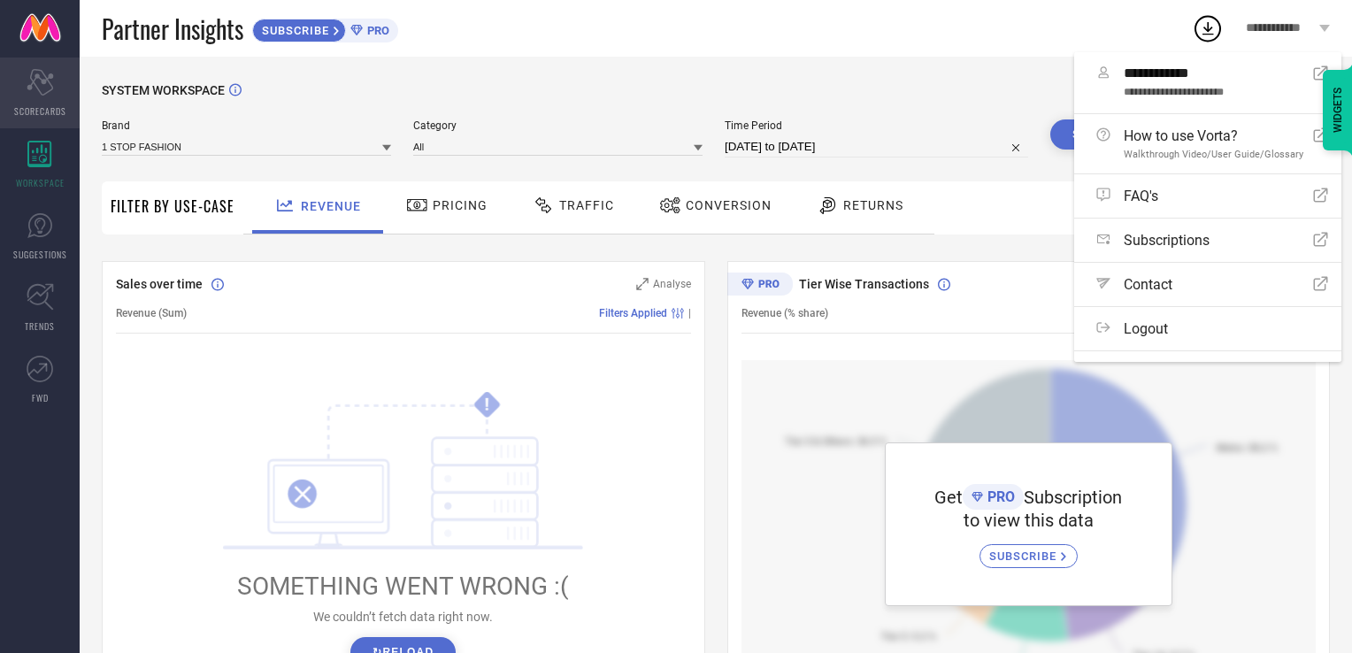
click at [40, 81] on icon "Scorecard" at bounding box center [40, 82] width 27 height 27
